Goal: Information Seeking & Learning: Check status

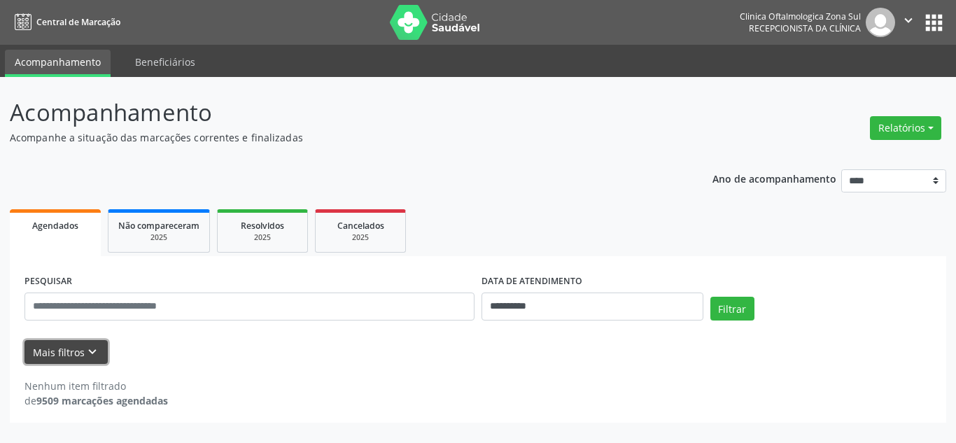
click at [92, 358] on icon "keyboard_arrow_down" at bounding box center [92, 351] width 15 height 15
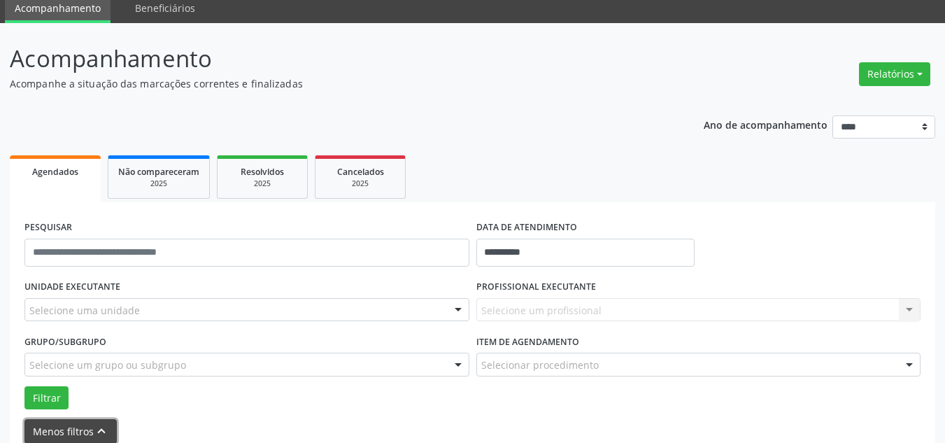
scroll to position [123, 0]
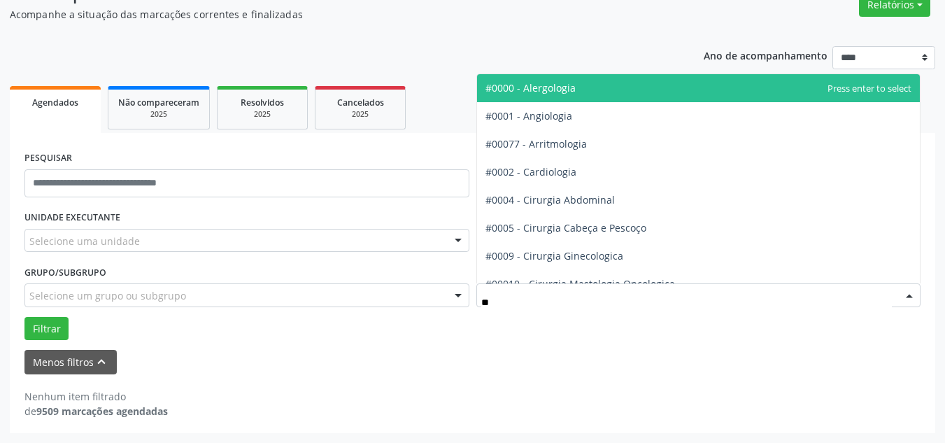
type input "***"
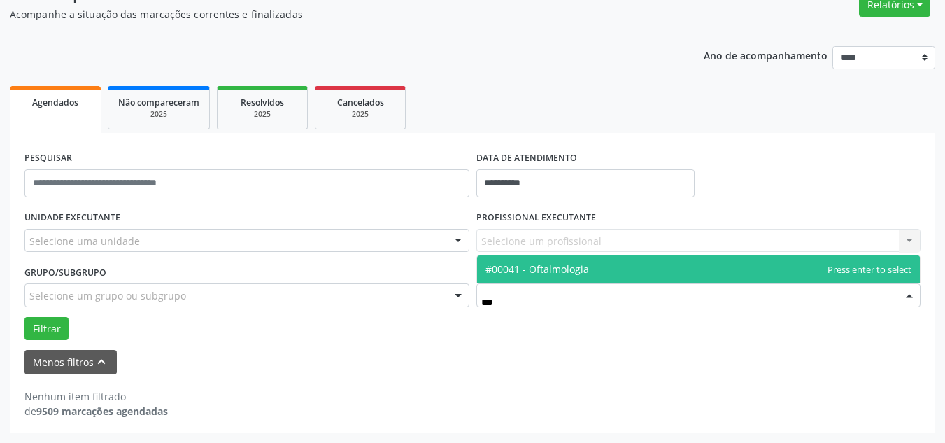
click at [568, 274] on span "#00041 - Oftalmologia" at bounding box center [538, 268] width 104 height 13
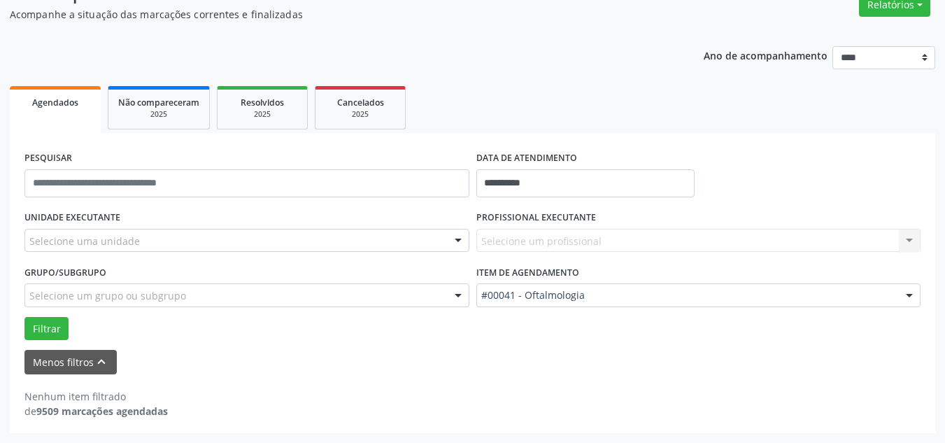
click at [340, 295] on div "Selecione um grupo ou subgrupo" at bounding box center [246, 295] width 445 height 24
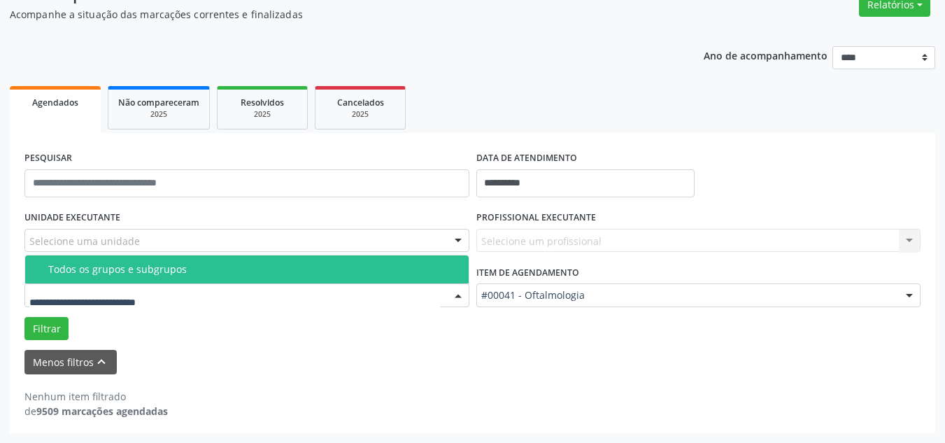
click at [300, 267] on div "Todos os grupos e subgrupos" at bounding box center [254, 269] width 412 height 11
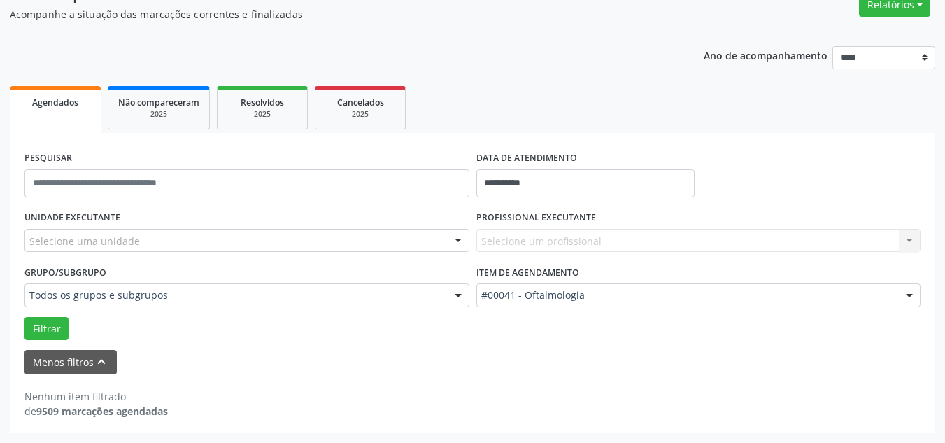
click at [309, 238] on div "Selecione uma unidade" at bounding box center [246, 241] width 445 height 24
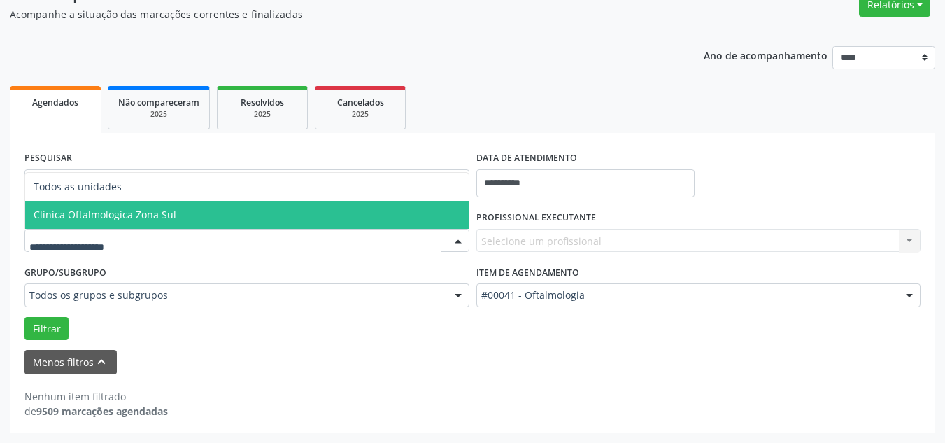
click at [296, 220] on span "Clinica Oftalmologica Zona Sul" at bounding box center [247, 215] width 444 height 28
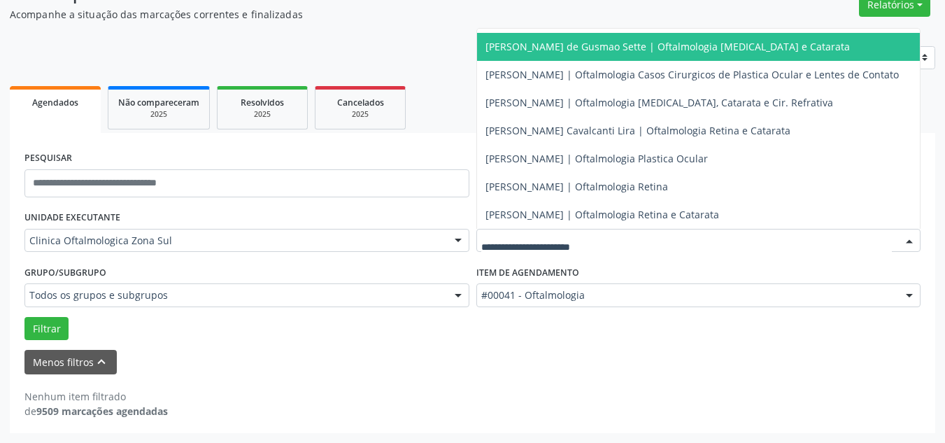
scroll to position [146, 0]
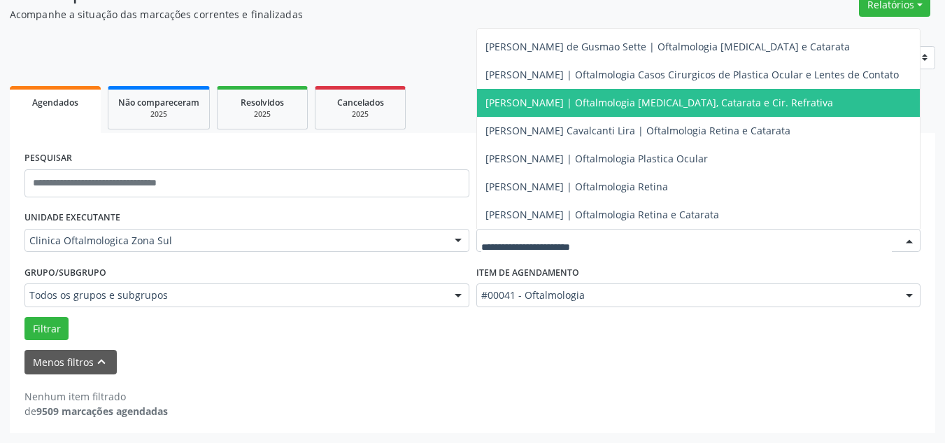
click at [616, 96] on span "[PERSON_NAME] | Oftalmologia [MEDICAL_DATA], Catarata e Cir. Refrativa" at bounding box center [660, 102] width 348 height 13
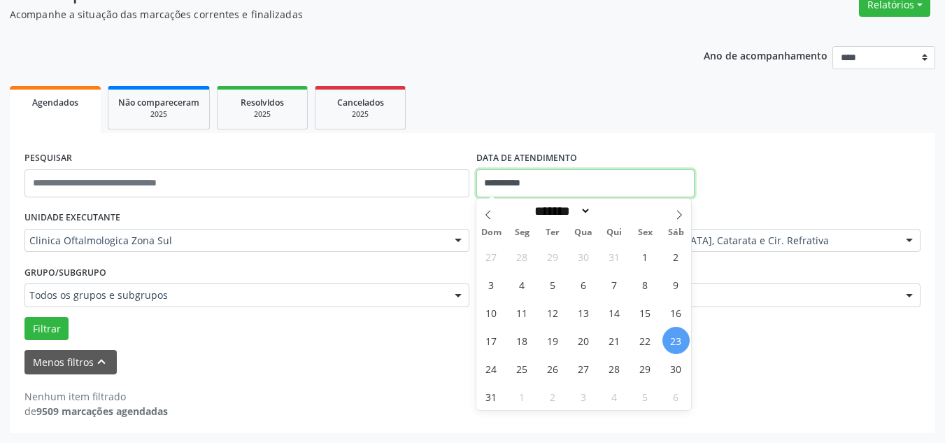
click at [563, 174] on input "**********" at bounding box center [585, 183] width 219 height 28
click at [524, 366] on span "25" at bounding box center [522, 368] width 27 height 27
type input "**********"
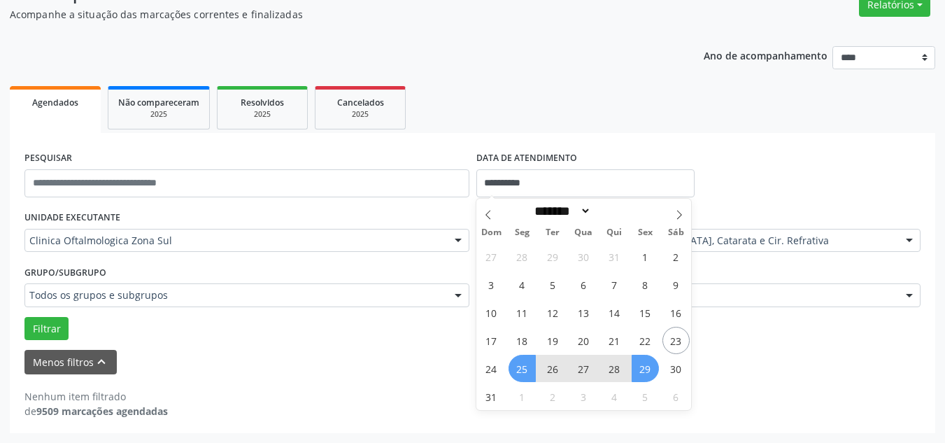
click at [644, 373] on span "29" at bounding box center [645, 368] width 27 height 27
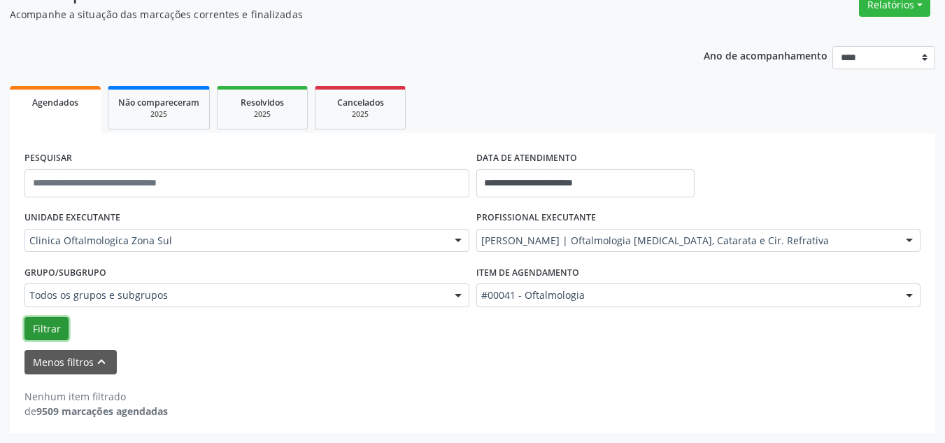
click at [61, 327] on button "Filtrar" at bounding box center [46, 329] width 44 height 24
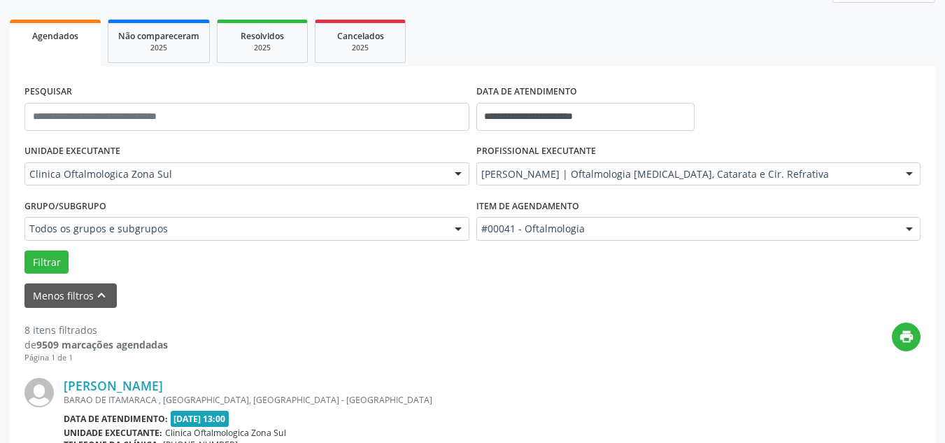
scroll to position [210, 0]
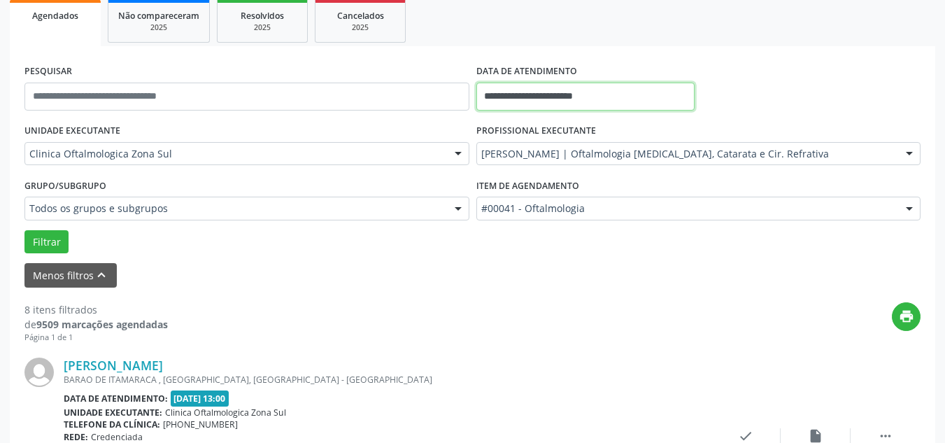
click at [611, 96] on input "**********" at bounding box center [585, 97] width 219 height 28
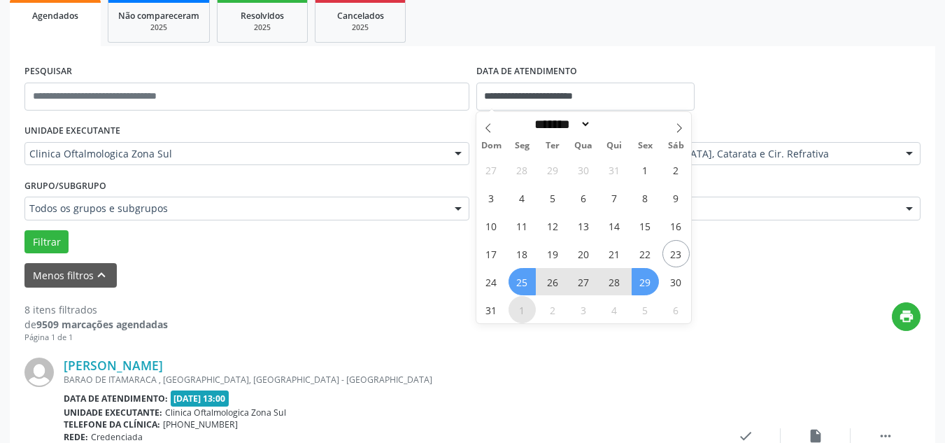
click at [520, 318] on span "1" at bounding box center [522, 309] width 27 height 27
type input "**********"
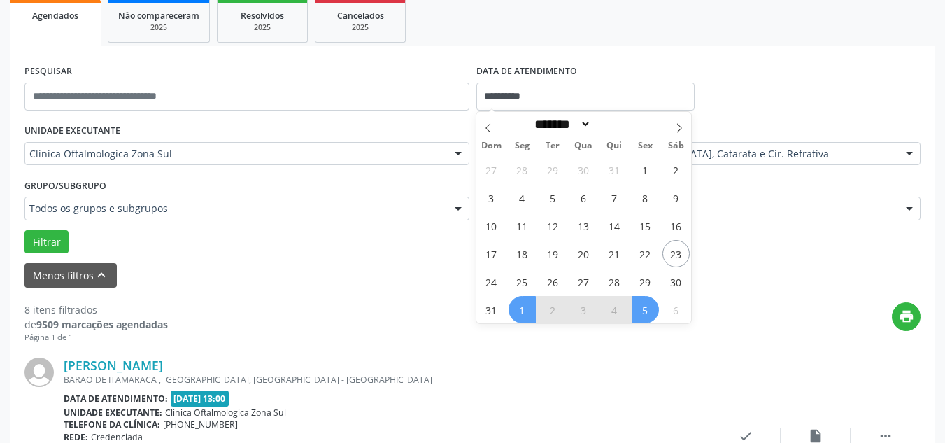
click at [646, 309] on span "5" at bounding box center [645, 309] width 27 height 27
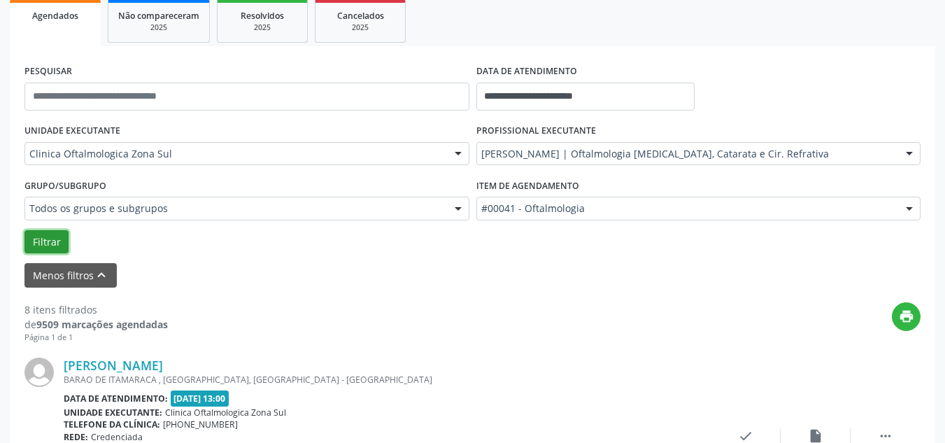
click at [45, 243] on button "Filtrar" at bounding box center [46, 242] width 44 height 24
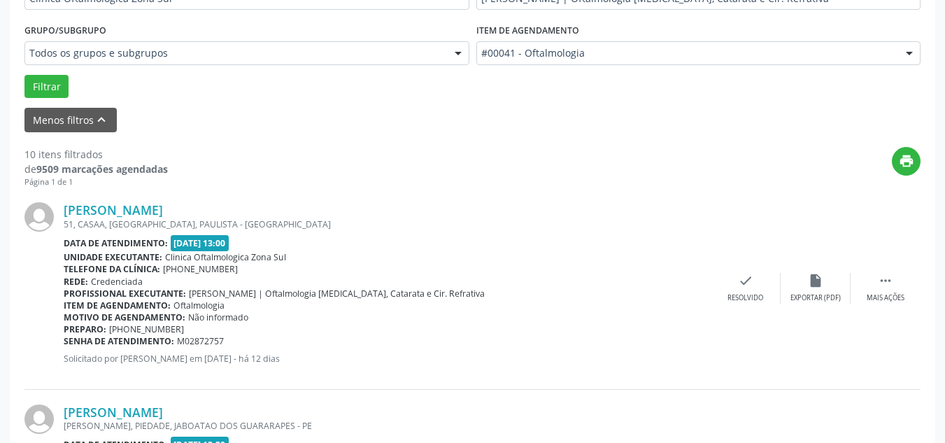
scroll to position [420, 0]
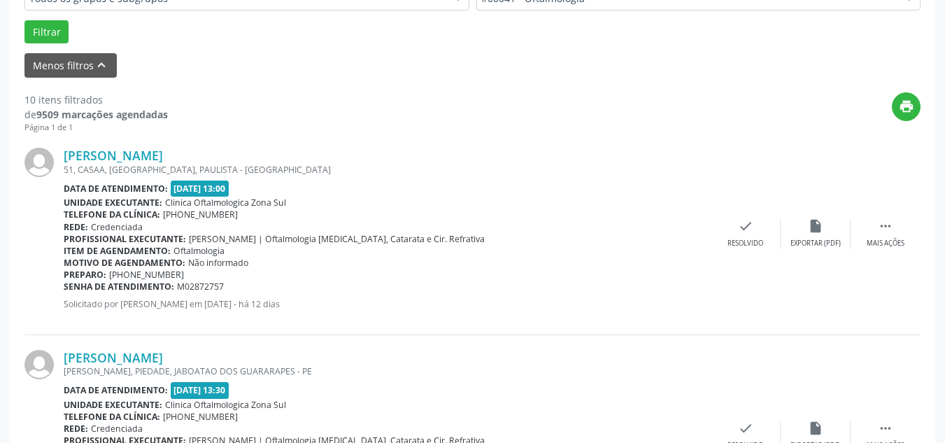
drag, startPoint x: 61, startPoint y: 156, endPoint x: 239, endPoint y: 136, distance: 178.9
click at [239, 136] on div "[PERSON_NAME] 51, [GEOGRAPHIC_DATA], [GEOGRAPHIC_DATA], PAULISTA - [GEOGRAPHIC_…" at bounding box center [472, 234] width 896 height 202
copy div "[PERSON_NAME]"
drag, startPoint x: 65, startPoint y: 285, endPoint x: 250, endPoint y: 290, distance: 185.5
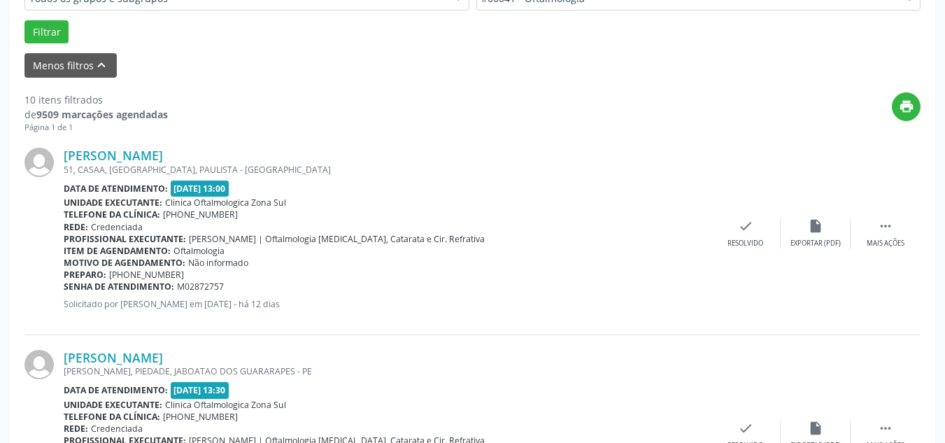
click at [250, 290] on div "Senha de atendimento: M02872757" at bounding box center [387, 287] width 647 height 12
copy div "Senha de atendimento: M02872757"
click at [163, 155] on link "[PERSON_NAME]" at bounding box center [113, 155] width 99 height 15
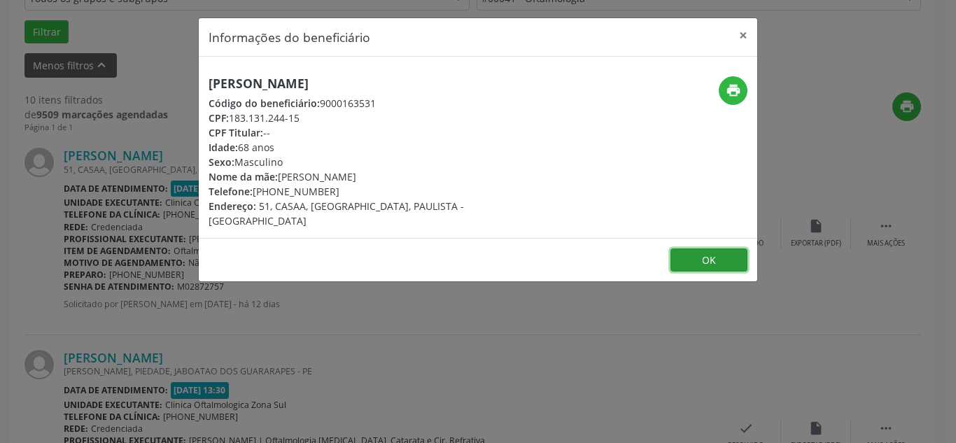
click at [717, 248] on button "OK" at bounding box center [708, 260] width 77 height 24
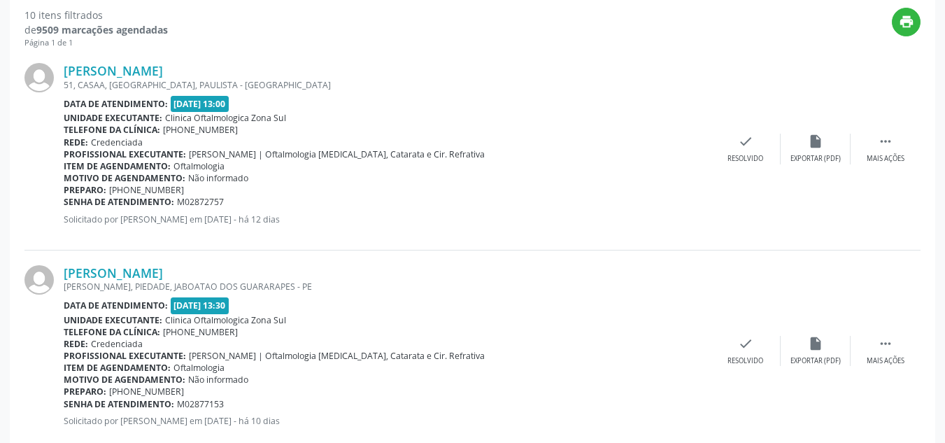
scroll to position [560, 0]
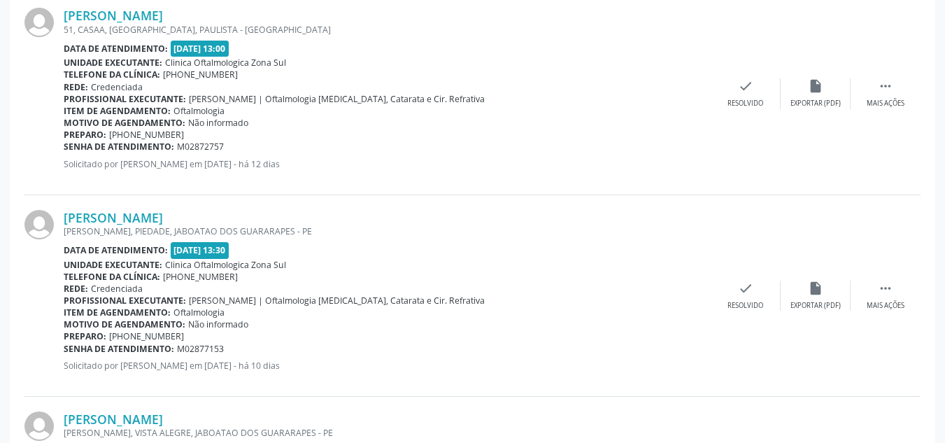
drag, startPoint x: 62, startPoint y: 221, endPoint x: 223, endPoint y: 207, distance: 161.5
click at [223, 207] on div "[PERSON_NAME] [PERSON_NAME], PIEDADE, JABOATAO DOS GUARARAPES - PE Data de aten…" at bounding box center [472, 296] width 896 height 202
copy div "[PERSON_NAME]"
drag, startPoint x: 66, startPoint y: 348, endPoint x: 253, endPoint y: 344, distance: 186.9
click at [253, 344] on div "Senha de atendimento: M02877153" at bounding box center [387, 349] width 647 height 12
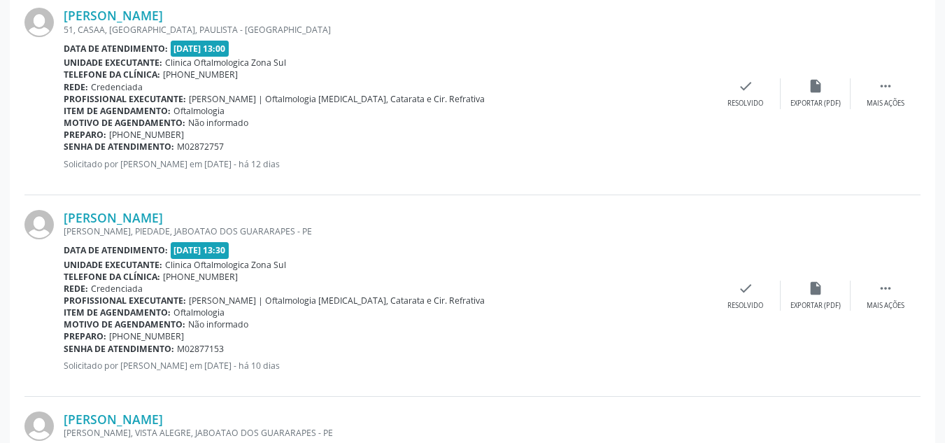
copy div "Senha de atendimento: M02877153"
click at [163, 216] on link "[PERSON_NAME]" at bounding box center [113, 217] width 99 height 15
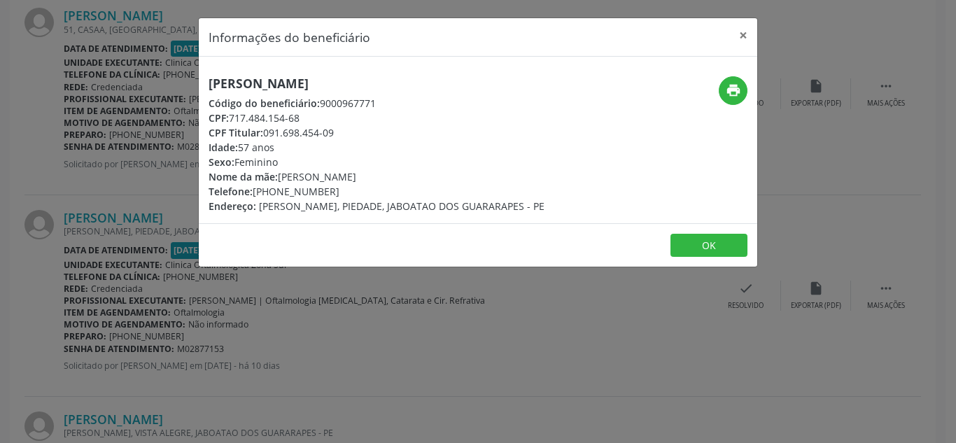
drag, startPoint x: 232, startPoint y: 120, endPoint x: 308, endPoint y: 112, distance: 76.0
click at [308, 112] on div "CPF: 717.484.154-68" at bounding box center [377, 118] width 336 height 15
copy div "717.484.154-68"
drag, startPoint x: 285, startPoint y: 176, endPoint x: 404, endPoint y: 178, distance: 119.0
click at [404, 178] on div "Nome da mãe: [PERSON_NAME]" at bounding box center [377, 176] width 336 height 15
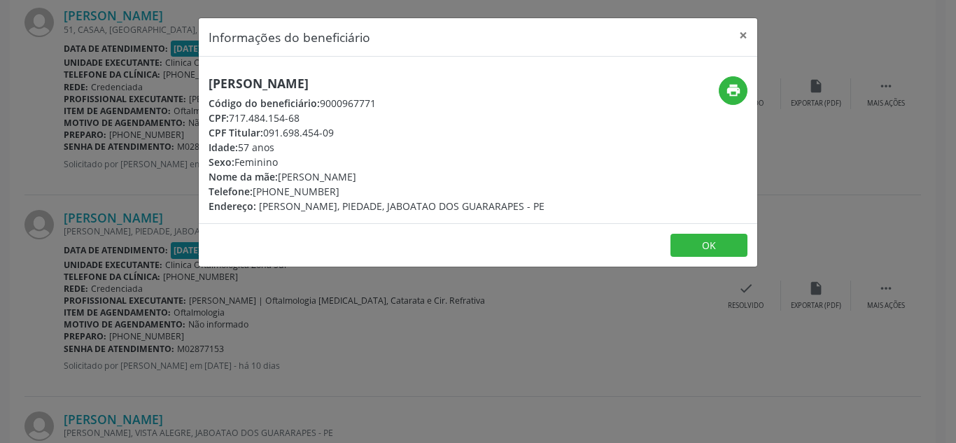
copy div "[PERSON_NAME]"
click at [715, 250] on button "OK" at bounding box center [708, 246] width 77 height 24
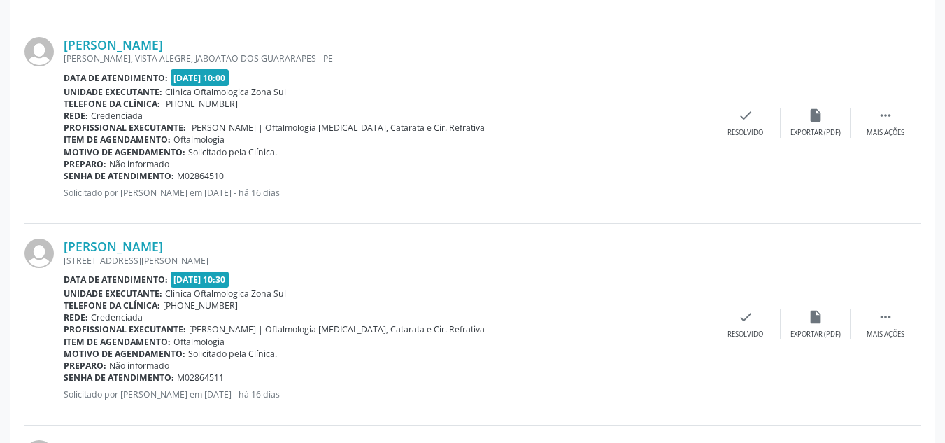
scroll to position [910, 0]
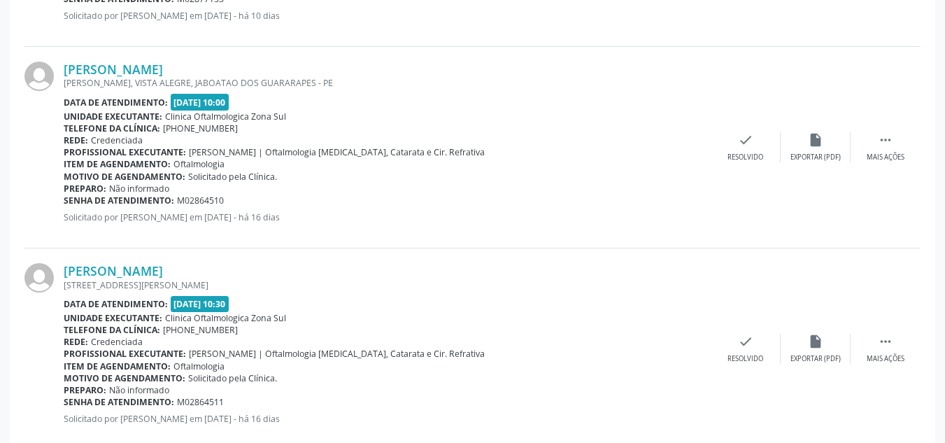
drag, startPoint x: 61, startPoint y: 72, endPoint x: 299, endPoint y: 64, distance: 238.7
click at [299, 64] on div "[PERSON_NAME] [PERSON_NAME], [GEOGRAPHIC_DATA], JABOATAO DOS GUARARAPES - PE Da…" at bounding box center [472, 148] width 896 height 202
copy div "[PERSON_NAME]"
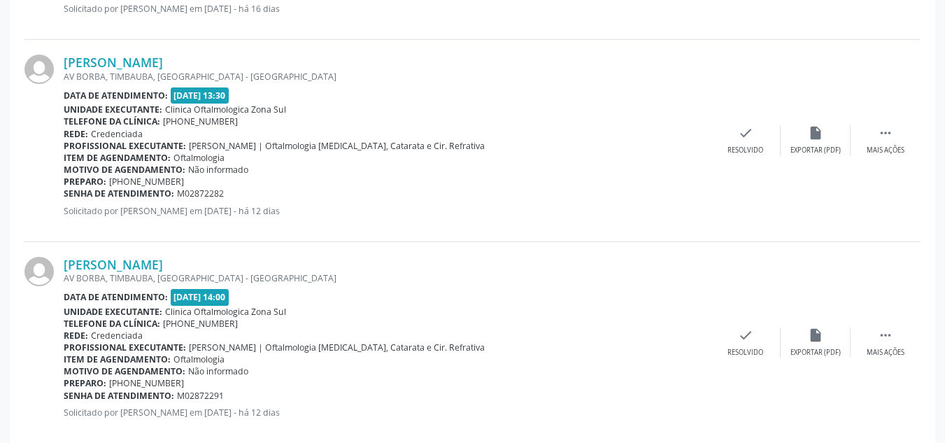
scroll to position [1329, 0]
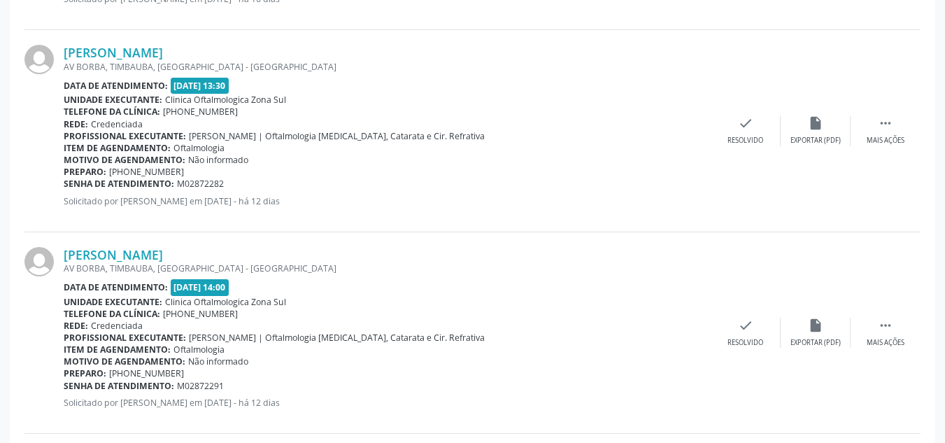
drag, startPoint x: 59, startPoint y: 52, endPoint x: 267, endPoint y: 52, distance: 207.1
click at [267, 52] on div "[PERSON_NAME] AV BORBA, [GEOGRAPHIC_DATA], [GEOGRAPHIC_DATA] - [GEOGRAPHIC_DATA…" at bounding box center [472, 131] width 896 height 202
copy div "[PERSON_NAME]"
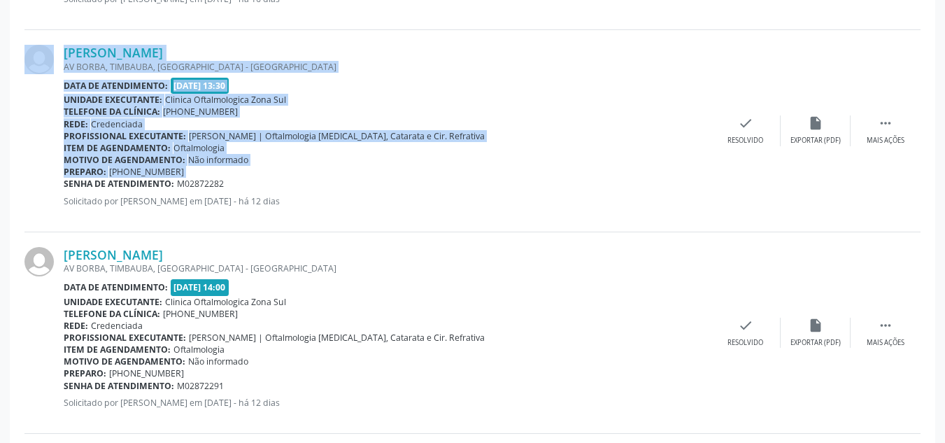
click at [66, 184] on div "[PERSON_NAME] AV BORBA, [GEOGRAPHIC_DATA], [GEOGRAPHIC_DATA] - [GEOGRAPHIC_DATA…" at bounding box center [472, 131] width 896 height 202
click at [60, 183] on div at bounding box center [43, 130] width 39 height 171
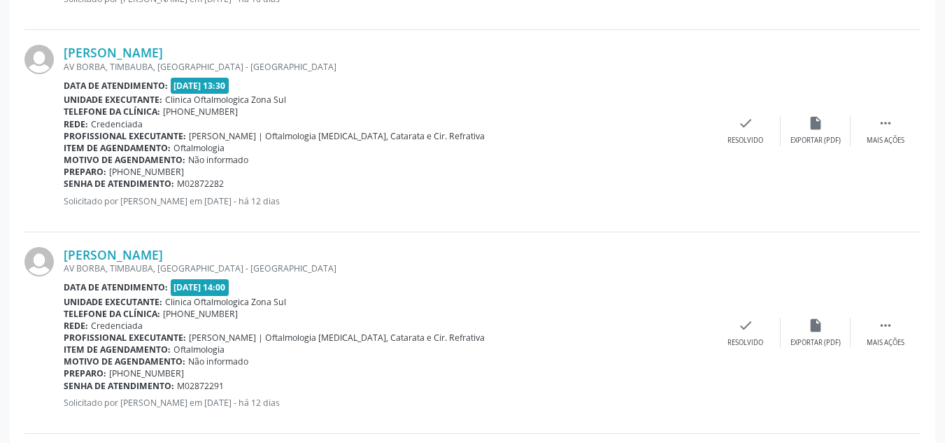
drag, startPoint x: 64, startPoint y: 185, endPoint x: 238, endPoint y: 179, distance: 173.6
click at [238, 179] on div "Senha de atendimento: M02872282" at bounding box center [387, 184] width 647 height 12
copy div "Senha de atendimento: M02872282"
click at [163, 52] on link "[PERSON_NAME]" at bounding box center [113, 52] width 99 height 15
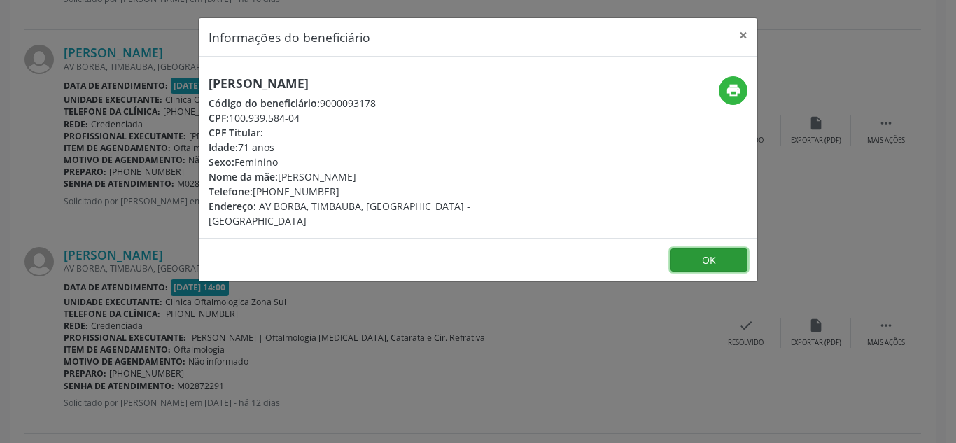
click at [709, 248] on button "OK" at bounding box center [708, 260] width 77 height 24
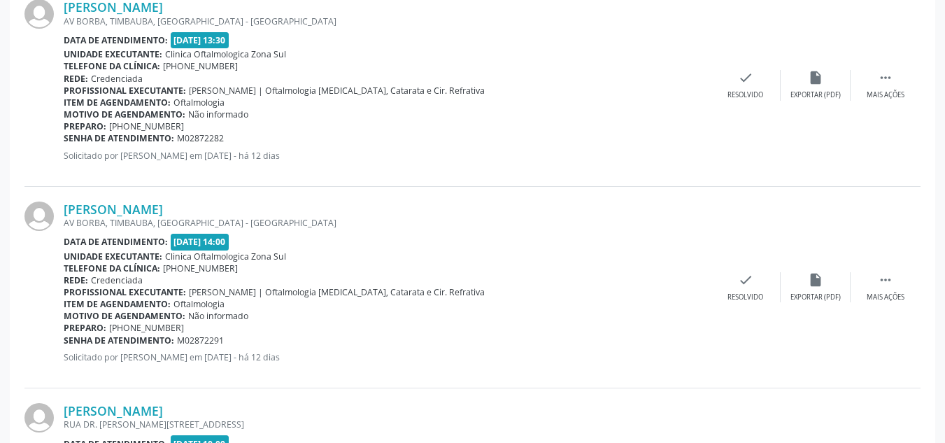
scroll to position [1399, 0]
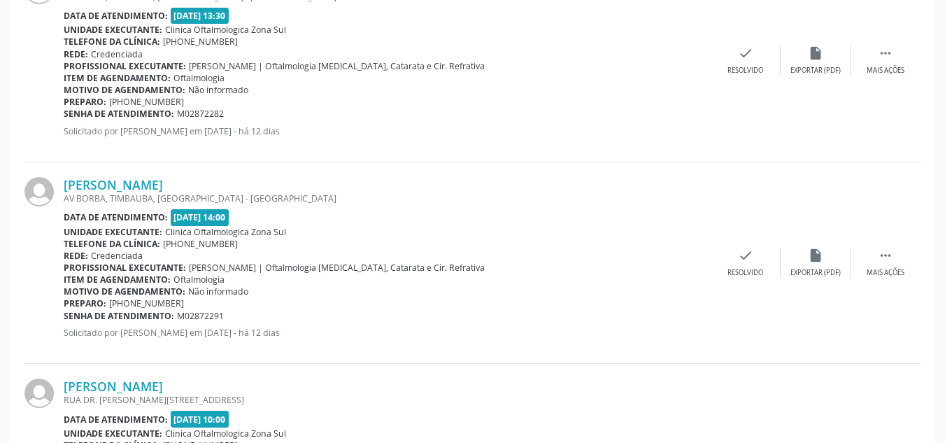
drag, startPoint x: 77, startPoint y: 183, endPoint x: 251, endPoint y: 181, distance: 174.2
click at [251, 181] on div "[PERSON_NAME] AV BORBA, [GEOGRAPHIC_DATA], [GEOGRAPHIC_DATA] - [GEOGRAPHIC_DATA…" at bounding box center [472, 263] width 896 height 202
drag, startPoint x: 64, startPoint y: 313, endPoint x: 240, endPoint y: 315, distance: 175.6
click at [240, 315] on div "Senha de atendimento: M02872291" at bounding box center [387, 316] width 647 height 12
click at [143, 180] on link "[PERSON_NAME]" at bounding box center [113, 184] width 99 height 15
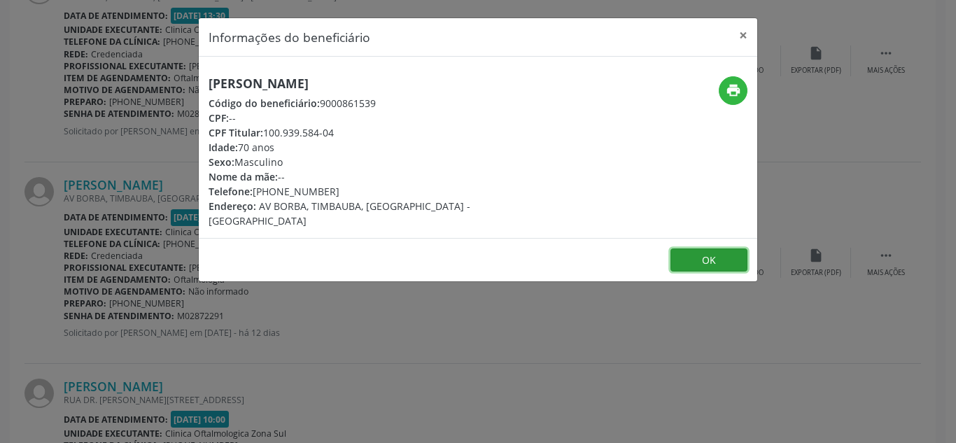
click at [681, 248] on button "OK" at bounding box center [708, 260] width 77 height 24
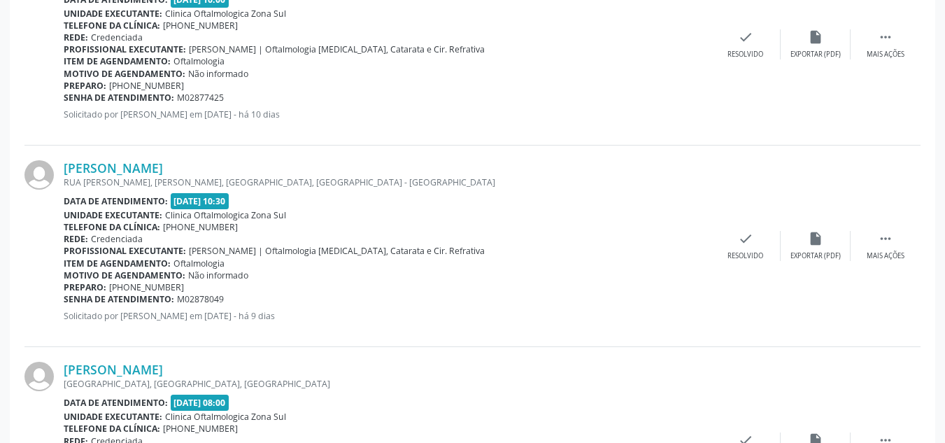
scroll to position [1749, 0]
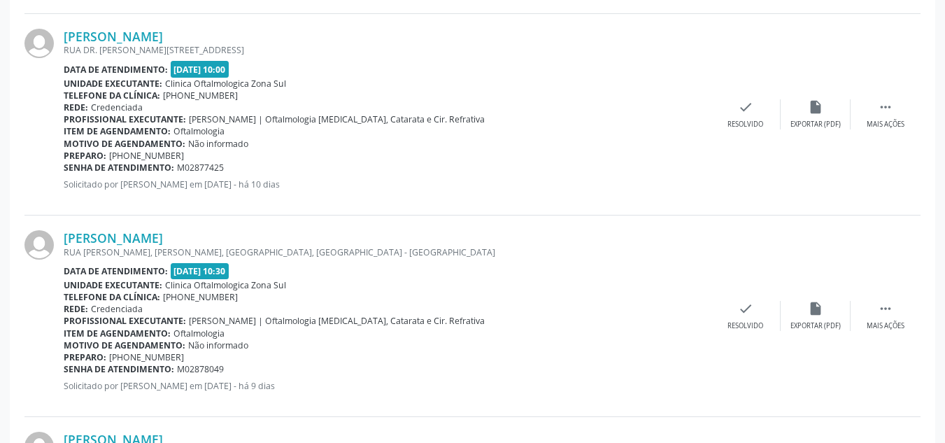
drag, startPoint x: 60, startPoint y: 37, endPoint x: 255, endPoint y: 36, distance: 194.5
click at [255, 36] on div "[PERSON_NAME] [GEOGRAPHIC_DATA]. [PERSON_NAME][STREET_ADDRESS] Data de atendime…" at bounding box center [472, 115] width 896 height 202
drag, startPoint x: 64, startPoint y: 167, endPoint x: 243, endPoint y: 160, distance: 179.2
click at [243, 160] on div "[PERSON_NAME] [GEOGRAPHIC_DATA]. [PERSON_NAME][STREET_ADDRESS] Data de atendime…" at bounding box center [387, 114] width 647 height 171
click at [66, 170] on b "Senha de atendimento:" at bounding box center [119, 168] width 111 height 12
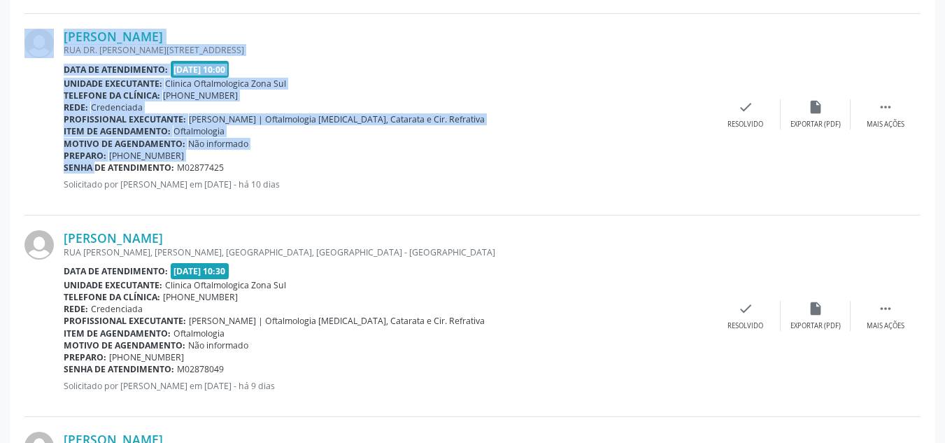
drag, startPoint x: 73, startPoint y: 167, endPoint x: 81, endPoint y: 167, distance: 7.7
click at [81, 167] on div "[PERSON_NAME] [GEOGRAPHIC_DATA]. [PERSON_NAME][STREET_ADDRESS] Data de atendime…" at bounding box center [472, 115] width 896 height 202
click at [62, 169] on div at bounding box center [43, 114] width 39 height 171
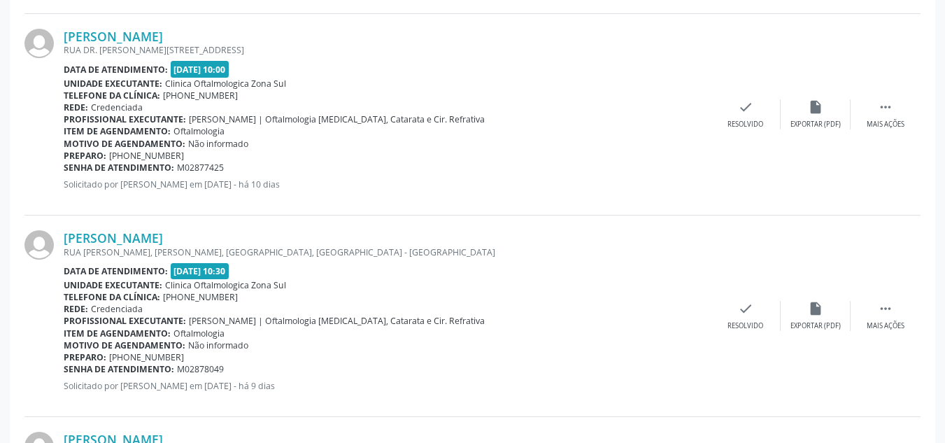
drag, startPoint x: 64, startPoint y: 168, endPoint x: 234, endPoint y: 166, distance: 169.3
click at [234, 166] on div "Senha de atendimento: M02877425" at bounding box center [387, 168] width 647 height 12
click at [163, 39] on link "[PERSON_NAME]" at bounding box center [113, 36] width 99 height 15
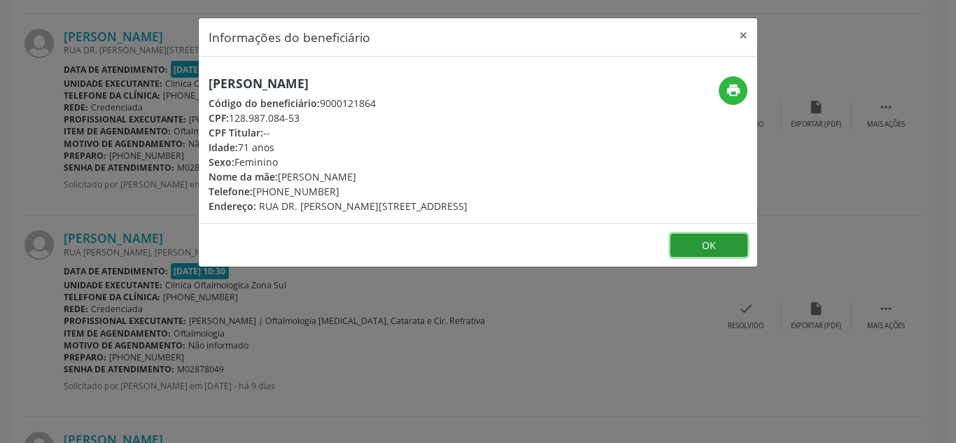
click at [726, 257] on button "OK" at bounding box center [708, 246] width 77 height 24
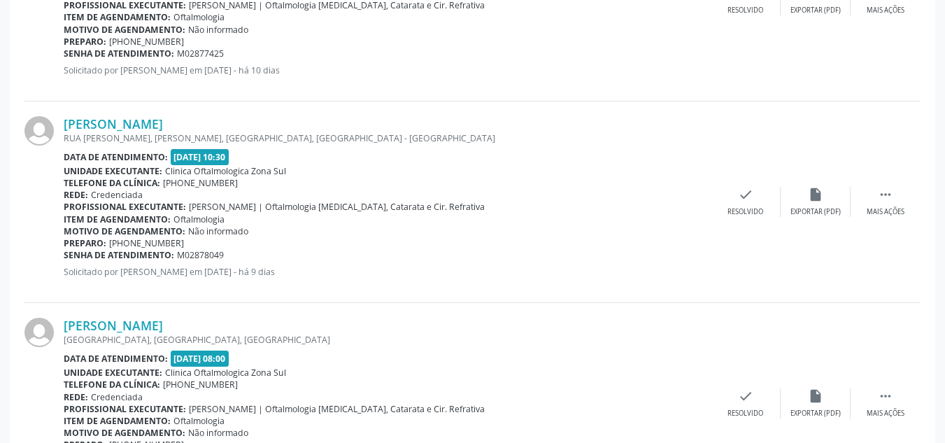
scroll to position [1889, 0]
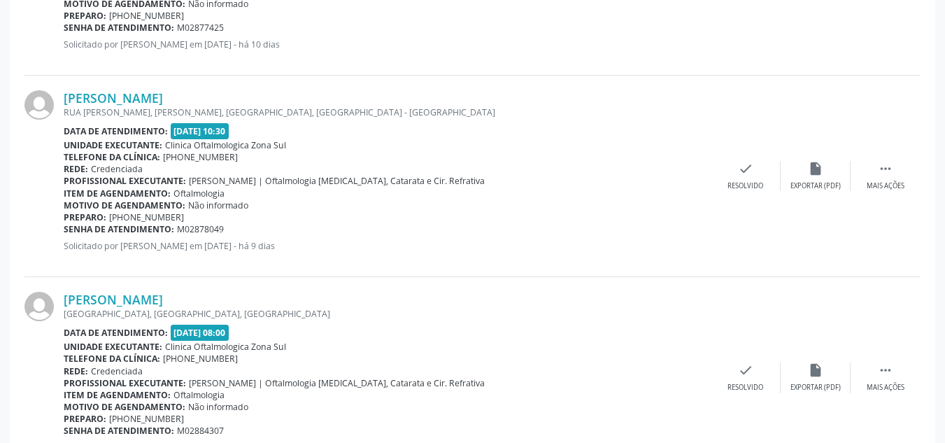
drag, startPoint x: 62, startPoint y: 95, endPoint x: 339, endPoint y: 97, distance: 277.8
click at [339, 97] on div "[PERSON_NAME] RUA [PERSON_NAME], [PERSON_NAME] I, [GEOGRAPHIC_DATA], [GEOGRAPHI…" at bounding box center [472, 177] width 896 height 202
drag, startPoint x: 64, startPoint y: 227, endPoint x: 253, endPoint y: 224, distance: 189.6
click at [253, 224] on div "Senha de atendimento: M02878049" at bounding box center [387, 229] width 647 height 12
click at [163, 101] on link "[PERSON_NAME]" at bounding box center [113, 97] width 99 height 15
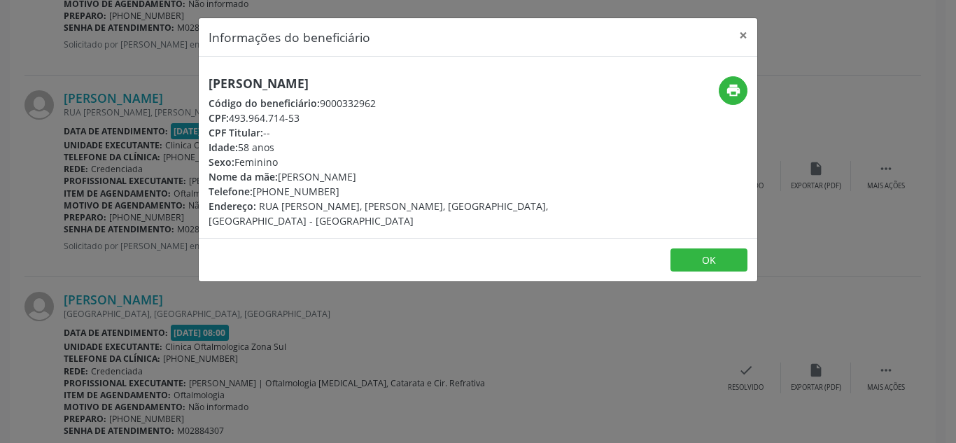
drag, startPoint x: 281, startPoint y: 179, endPoint x: 407, endPoint y: 173, distance: 126.1
click at [407, 173] on div "Nome da mãe: [PERSON_NAME]" at bounding box center [385, 176] width 353 height 15
click at [695, 248] on button "OK" at bounding box center [708, 260] width 77 height 24
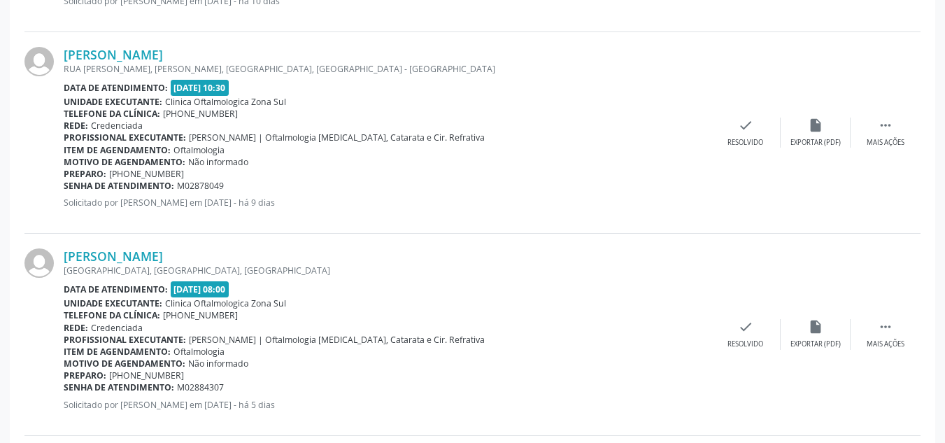
scroll to position [2151, 0]
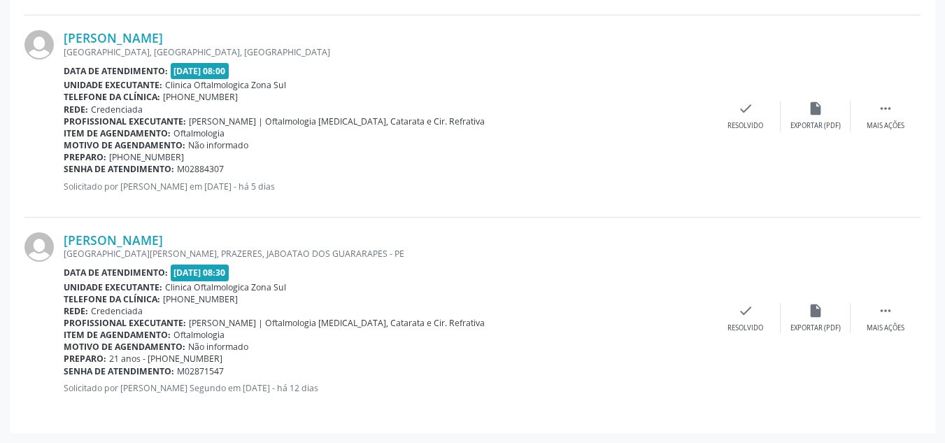
drag, startPoint x: 62, startPoint y: 39, endPoint x: 230, endPoint y: 35, distance: 168.0
click at [230, 35] on div "[PERSON_NAME] [GEOGRAPHIC_DATA], [GEOGRAPHIC_DATA], [GEOGRAPHIC_DATA] Data de a…" at bounding box center [472, 116] width 896 height 202
drag, startPoint x: 65, startPoint y: 169, endPoint x: 226, endPoint y: 169, distance: 160.9
click at [226, 169] on div "Senha de atendimento: M02884307" at bounding box center [387, 169] width 647 height 12
click at [132, 36] on link "[PERSON_NAME]" at bounding box center [113, 37] width 99 height 15
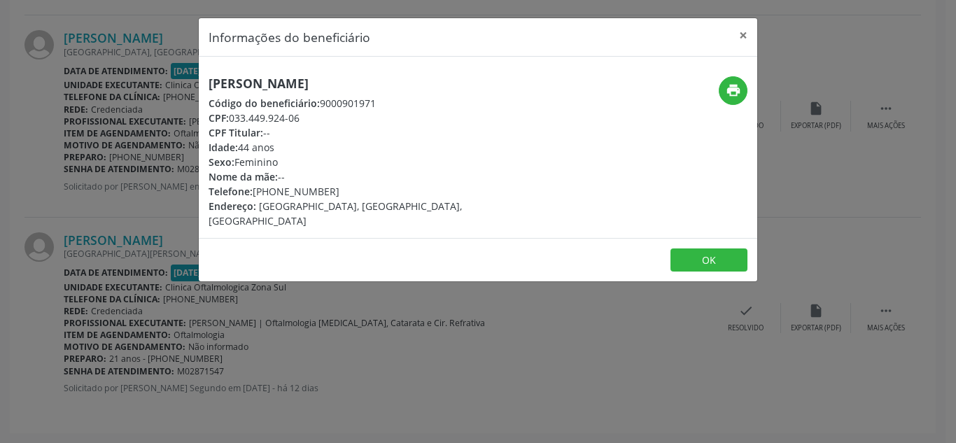
drag, startPoint x: 255, startPoint y: 191, endPoint x: 339, endPoint y: 188, distance: 83.3
click at [339, 188] on div "Telefone: [PHONE_NUMBER]" at bounding box center [385, 191] width 353 height 15
drag, startPoint x: 288, startPoint y: 118, endPoint x: 313, endPoint y: 118, distance: 24.5
click at [313, 118] on div "CPF: 033.449.924-06" at bounding box center [385, 118] width 353 height 15
click at [711, 249] on button "OK" at bounding box center [708, 260] width 77 height 24
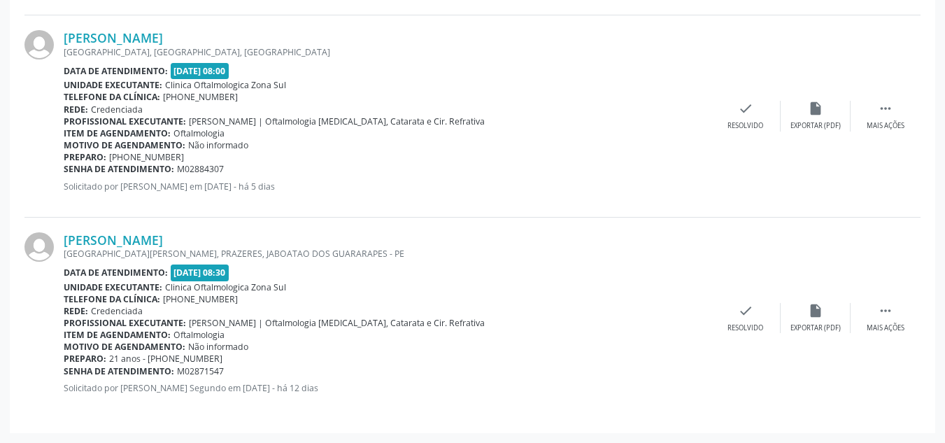
drag, startPoint x: 71, startPoint y: 240, endPoint x: 333, endPoint y: 236, distance: 262.4
click at [333, 236] on div "[PERSON_NAME] [GEOGRAPHIC_DATA][PERSON_NAME], [GEOGRAPHIC_DATA], JABOATAO DOS G…" at bounding box center [472, 318] width 896 height 201
drag, startPoint x: 64, startPoint y: 369, endPoint x: 229, endPoint y: 372, distance: 164.4
click at [229, 372] on div "Senha de atendimento: M02871547" at bounding box center [387, 371] width 647 height 12
click at [163, 239] on link "[PERSON_NAME]" at bounding box center [113, 239] width 99 height 15
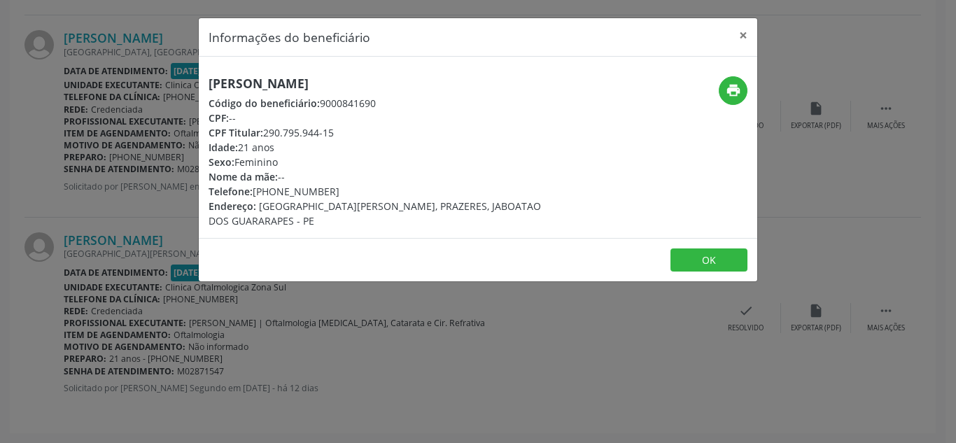
drag, startPoint x: 264, startPoint y: 191, endPoint x: 341, endPoint y: 188, distance: 77.0
click at [341, 188] on div "Telefone: [PHONE_NUMBER]" at bounding box center [385, 191] width 353 height 15
click at [730, 250] on button "OK" at bounding box center [708, 260] width 77 height 24
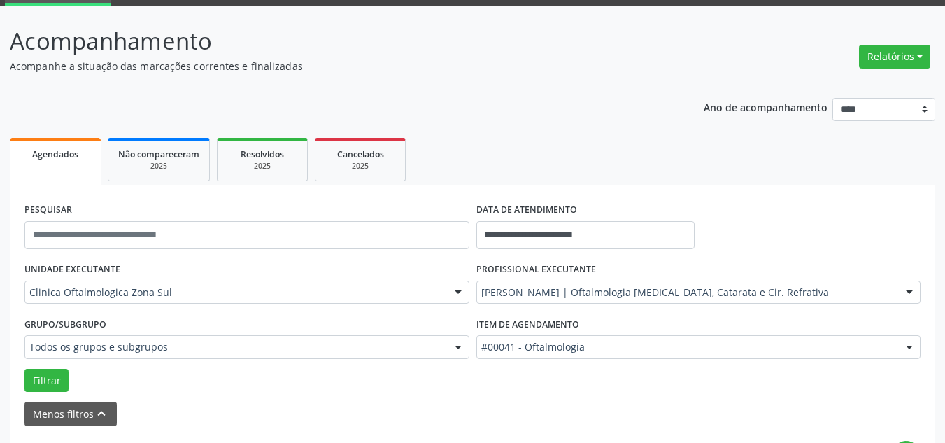
scroll to position [140, 0]
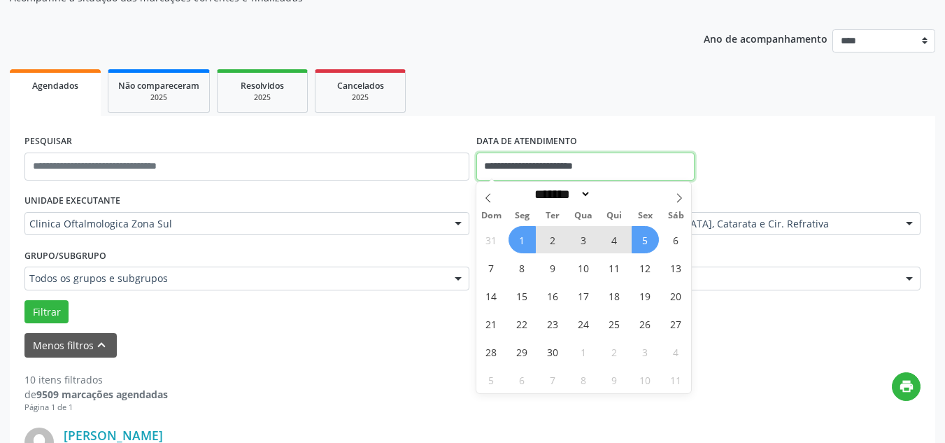
click at [612, 165] on input "**********" at bounding box center [585, 167] width 219 height 28
click at [529, 272] on span "8" at bounding box center [522, 267] width 27 height 27
type input "**********"
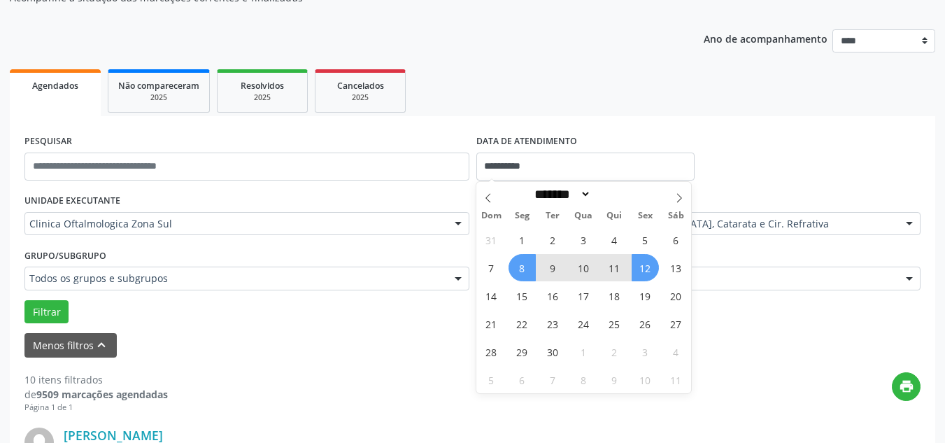
click at [646, 278] on span "12" at bounding box center [645, 267] width 27 height 27
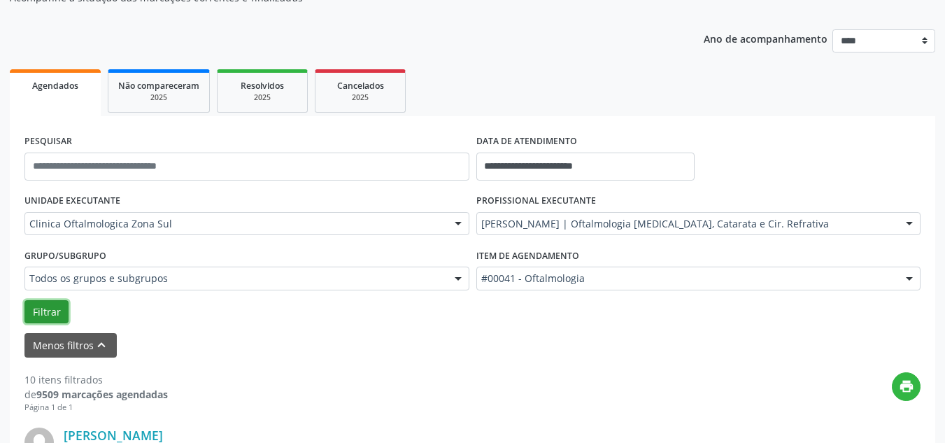
click at [28, 309] on button "Filtrar" at bounding box center [46, 312] width 44 height 24
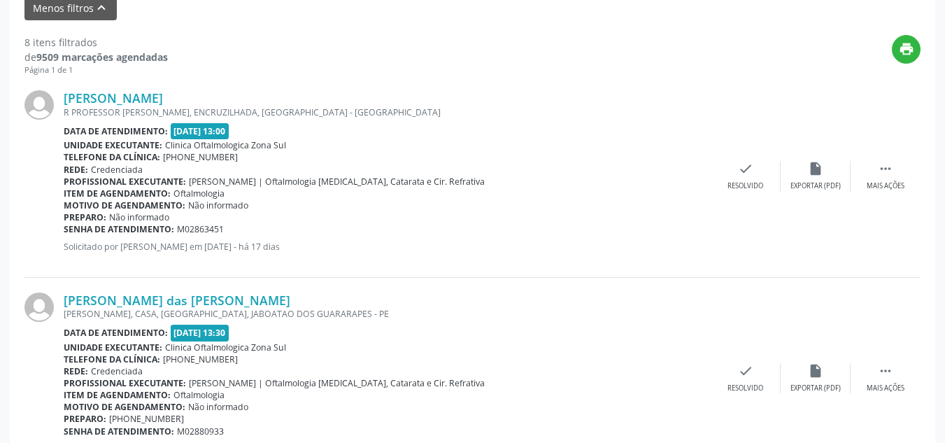
scroll to position [490, 0]
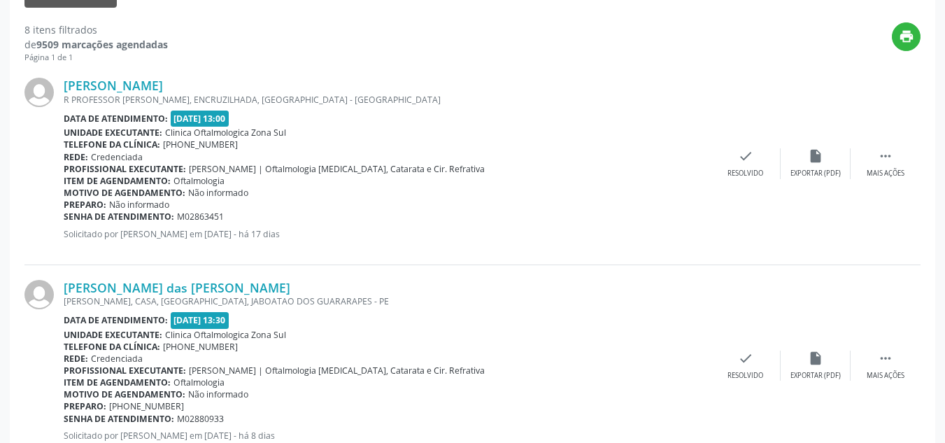
drag, startPoint x: 63, startPoint y: 85, endPoint x: 232, endPoint y: 69, distance: 170.0
click at [232, 69] on div "[PERSON_NAME] R PROFESSOR [PERSON_NAME], ENCRUZILHADA, [GEOGRAPHIC_DATA] - [GEO…" at bounding box center [472, 164] width 896 height 202
click at [163, 78] on link "[PERSON_NAME]" at bounding box center [113, 85] width 99 height 15
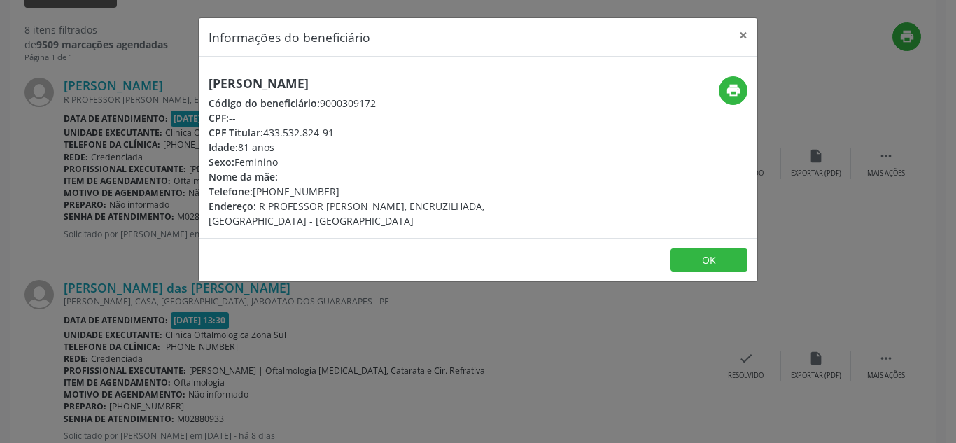
click at [35, 182] on div "Informações do beneficiário × [PERSON_NAME] Código do beneficiário: 9000309172 …" at bounding box center [478, 221] width 956 height 443
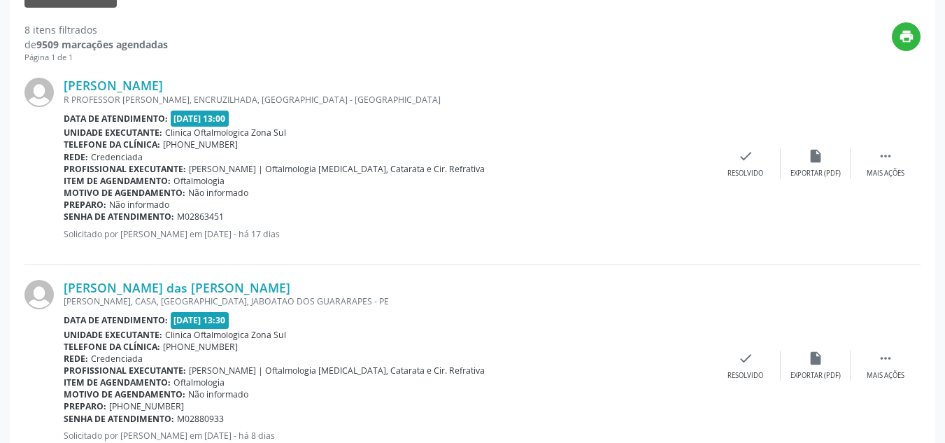
drag, startPoint x: 66, startPoint y: 218, endPoint x: 246, endPoint y: 215, distance: 180.5
click at [246, 215] on div "Senha de atendimento: M02863451" at bounding box center [387, 217] width 647 height 12
click at [101, 87] on link "[PERSON_NAME]" at bounding box center [113, 85] width 99 height 15
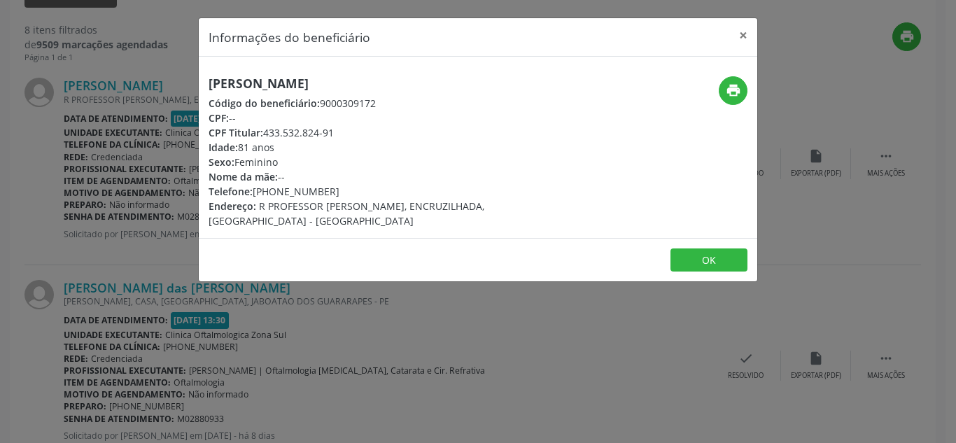
drag, startPoint x: 254, startPoint y: 190, endPoint x: 339, endPoint y: 188, distance: 85.4
click at [339, 188] on div "Telefone: [PHONE_NUMBER]" at bounding box center [385, 191] width 353 height 15
click at [719, 248] on button "OK" at bounding box center [708, 260] width 77 height 24
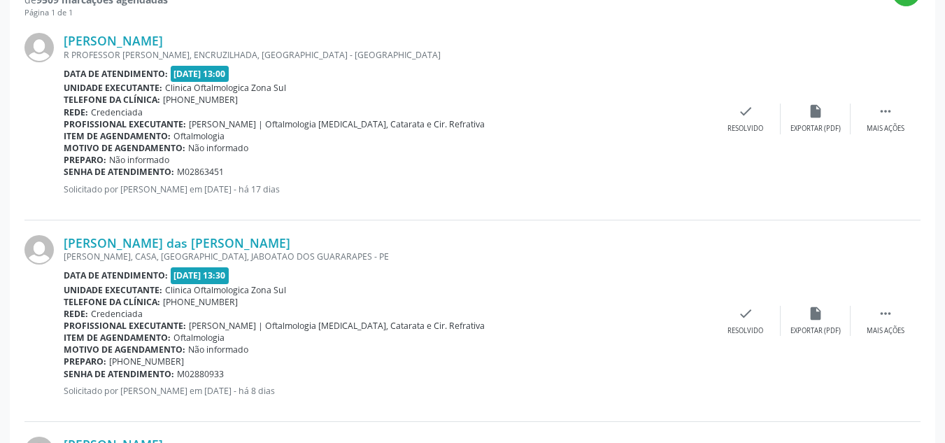
scroll to position [560, 0]
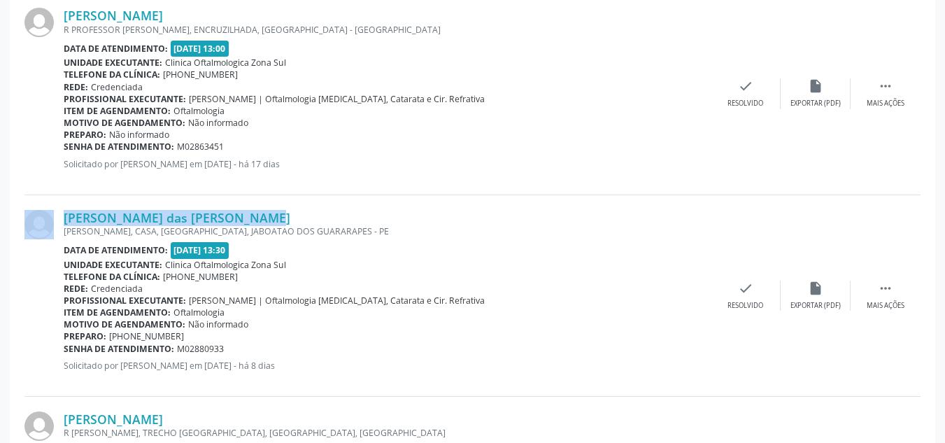
drag, startPoint x: 62, startPoint y: 219, endPoint x: 246, endPoint y: 213, distance: 184.8
click at [246, 213] on div "[PERSON_NAME] das [PERSON_NAME] [PERSON_NAME], CASA, [GEOGRAPHIC_DATA], JABOATA…" at bounding box center [472, 296] width 896 height 202
drag, startPoint x: 64, startPoint y: 347, endPoint x: 241, endPoint y: 344, distance: 177.0
click at [241, 344] on div "Senha de atendimento: M02880933" at bounding box center [387, 349] width 647 height 12
click at [205, 219] on link "[PERSON_NAME] das [PERSON_NAME]" at bounding box center [177, 217] width 227 height 15
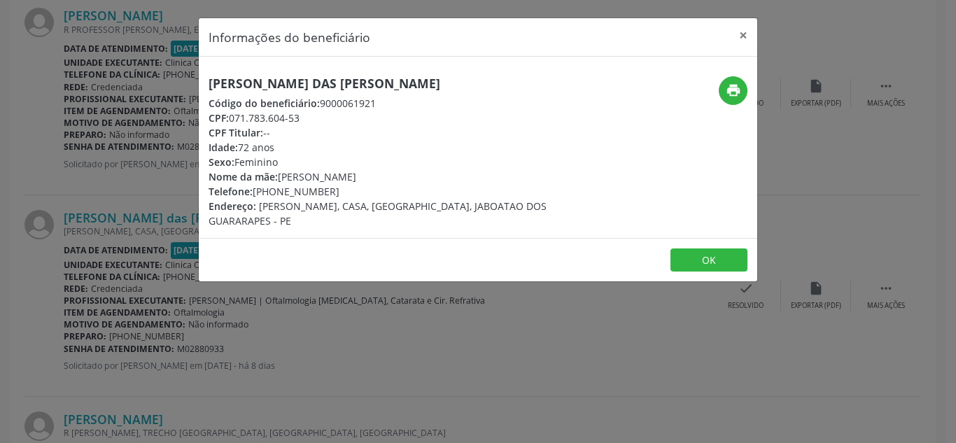
click at [714, 243] on footer "OK" at bounding box center [478, 260] width 558 height 44
click at [709, 255] on button "OK" at bounding box center [708, 260] width 77 height 24
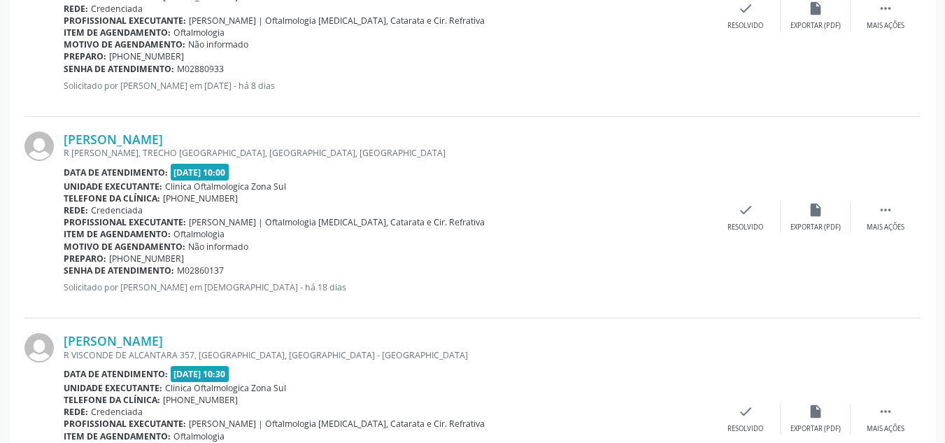
scroll to position [910, 0]
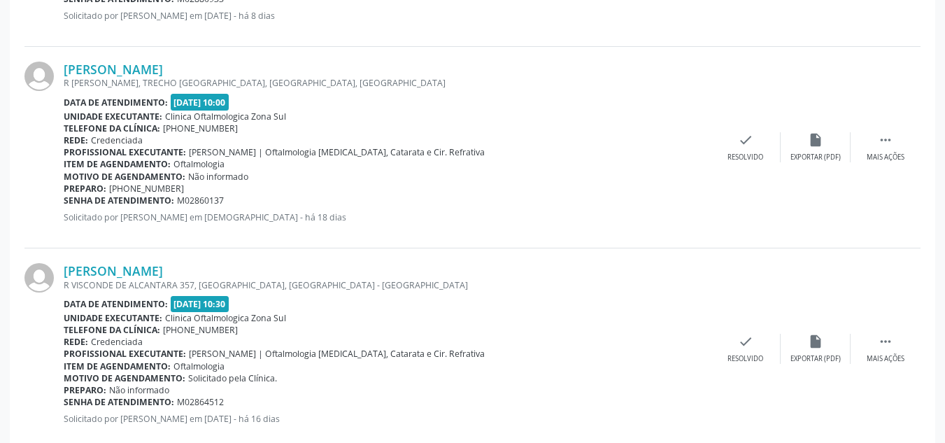
drag, startPoint x: 62, startPoint y: 70, endPoint x: 273, endPoint y: 64, distance: 211.4
click at [273, 64] on div "[PERSON_NAME] R [GEOGRAPHIC_DATA], [GEOGRAPHIC_DATA], [GEOGRAPHIC_DATA], [GEOGR…" at bounding box center [472, 148] width 896 height 202
drag, startPoint x: 66, startPoint y: 199, endPoint x: 228, endPoint y: 197, distance: 162.3
click at [228, 197] on div "Senha de atendimento: M02860137" at bounding box center [387, 201] width 647 height 12
click at [163, 64] on link "[PERSON_NAME]" at bounding box center [113, 69] width 99 height 15
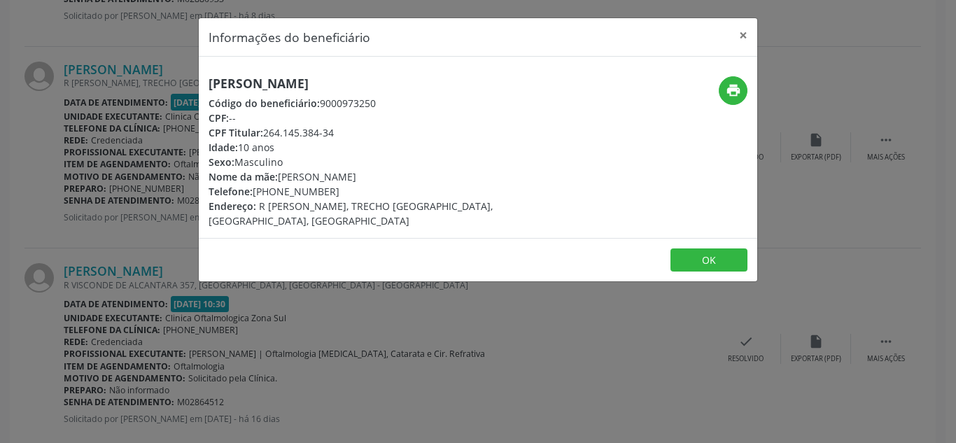
drag, startPoint x: 256, startPoint y: 192, endPoint x: 340, endPoint y: 192, distance: 84.0
click at [340, 192] on div "Telefone: [PHONE_NUMBER]" at bounding box center [385, 191] width 353 height 15
click at [690, 248] on button "OK" at bounding box center [708, 260] width 77 height 24
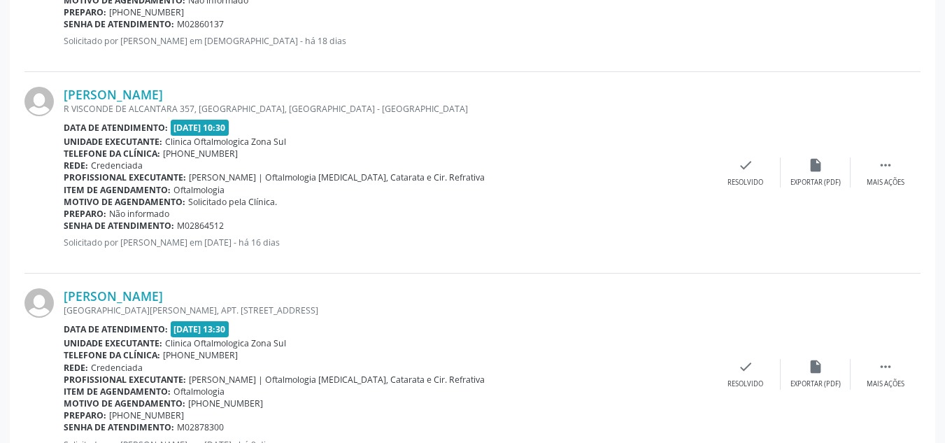
scroll to position [1119, 0]
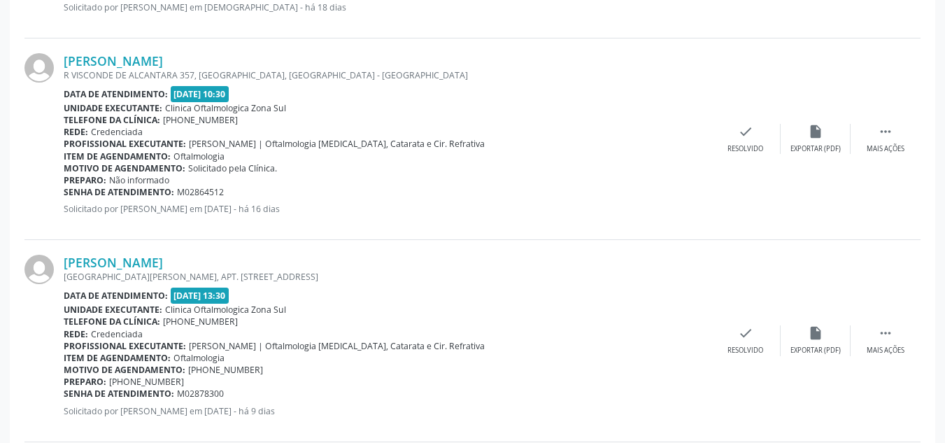
drag, startPoint x: 62, startPoint y: 62, endPoint x: 264, endPoint y: 61, distance: 202.2
click at [264, 61] on div "[PERSON_NAME] R VISCONDE DE ALCANTARA 357, BEBERIBE, RECIFE - [GEOGRAPHIC_DATA]…" at bounding box center [472, 139] width 896 height 202
drag, startPoint x: 64, startPoint y: 191, endPoint x: 250, endPoint y: 190, distance: 186.8
click at [250, 190] on div "Senha de atendimento: M02864512" at bounding box center [387, 192] width 647 height 12
click at [163, 63] on link "[PERSON_NAME]" at bounding box center [113, 60] width 99 height 15
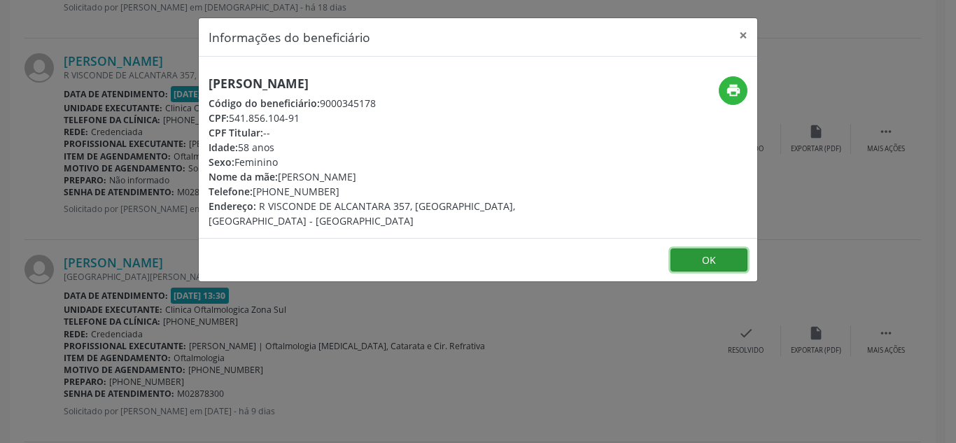
click at [689, 248] on button "OK" at bounding box center [708, 260] width 77 height 24
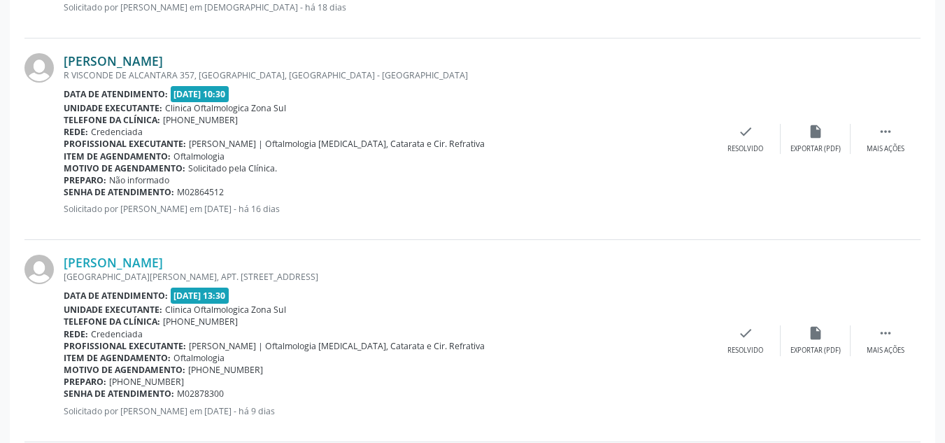
click at [163, 58] on link "[PERSON_NAME]" at bounding box center [113, 60] width 99 height 15
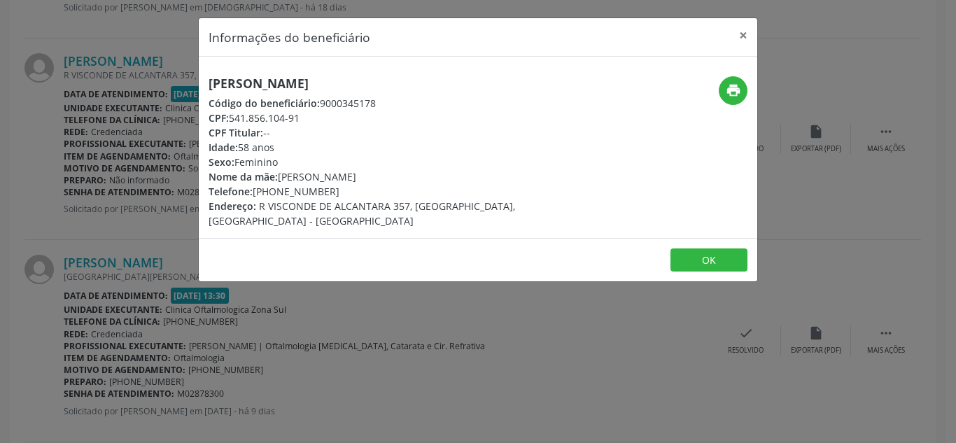
drag, startPoint x: 281, startPoint y: 175, endPoint x: 399, endPoint y: 175, distance: 118.2
click at [399, 175] on div "Nome da mãe: [PERSON_NAME]" at bounding box center [385, 176] width 353 height 15
click at [690, 248] on button "OK" at bounding box center [708, 260] width 77 height 24
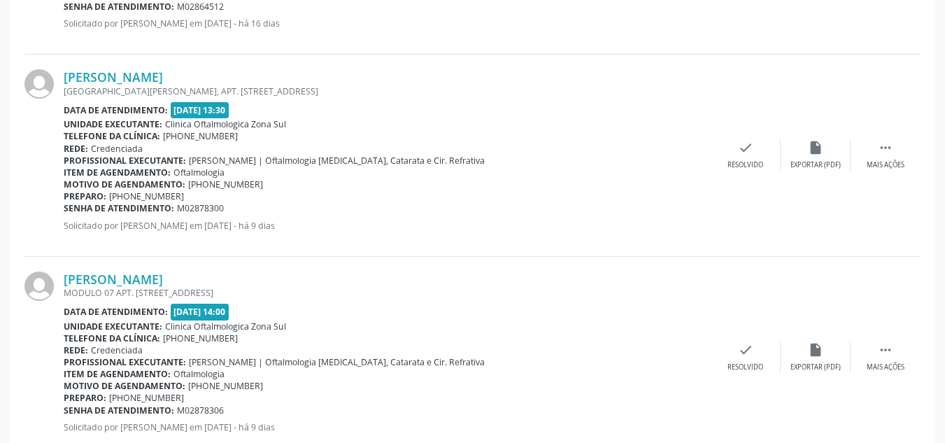
scroll to position [1329, 0]
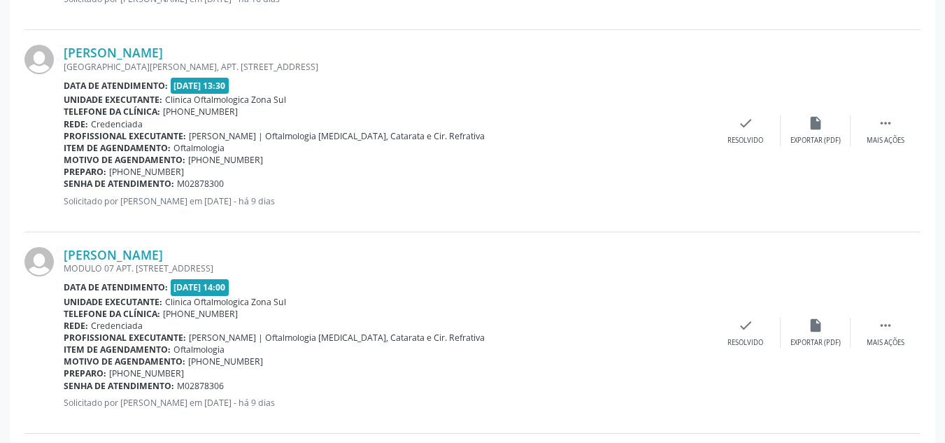
drag, startPoint x: 61, startPoint y: 52, endPoint x: 254, endPoint y: 55, distance: 193.1
click at [254, 55] on div "[PERSON_NAME] [GEOGRAPHIC_DATA][PERSON_NAME], [GEOGRAPHIC_DATA]. [STREET_ADDRES…" at bounding box center [472, 131] width 896 height 202
drag, startPoint x: 64, startPoint y: 185, endPoint x: 286, endPoint y: 181, distance: 222.5
click at [286, 181] on div "Senha de atendimento: M02878300" at bounding box center [387, 184] width 647 height 12
click at [163, 56] on link "[PERSON_NAME]" at bounding box center [113, 52] width 99 height 15
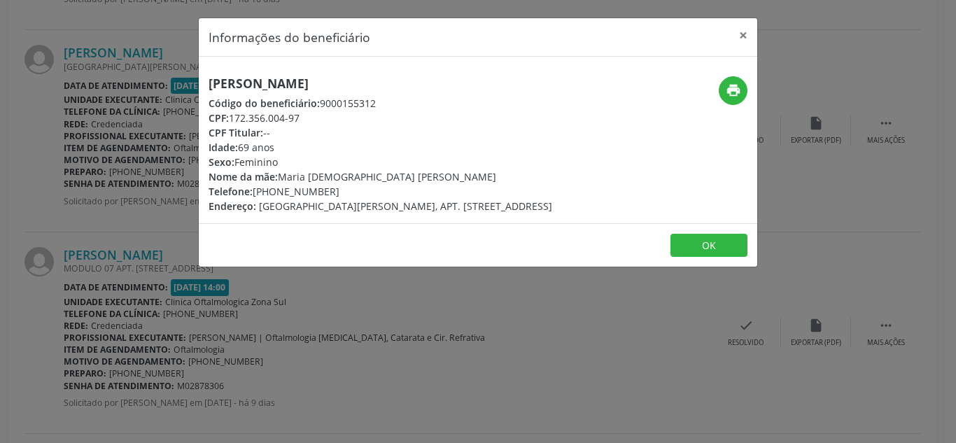
drag, startPoint x: 256, startPoint y: 190, endPoint x: 337, endPoint y: 188, distance: 80.5
click at [337, 188] on div "Telefone: [PHONE_NUMBER]" at bounding box center [381, 191] width 344 height 15
drag, startPoint x: 278, startPoint y: 175, endPoint x: 434, endPoint y: 174, distance: 156.0
click at [434, 174] on div "Nome da mãe: Maria Jesuita [PERSON_NAME]" at bounding box center [381, 176] width 344 height 15
click at [708, 239] on button "OK" at bounding box center [708, 246] width 77 height 24
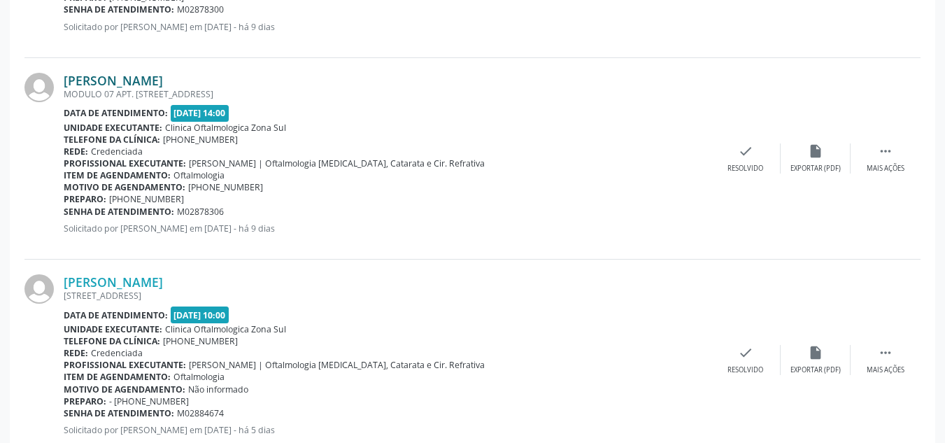
scroll to position [1539, 0]
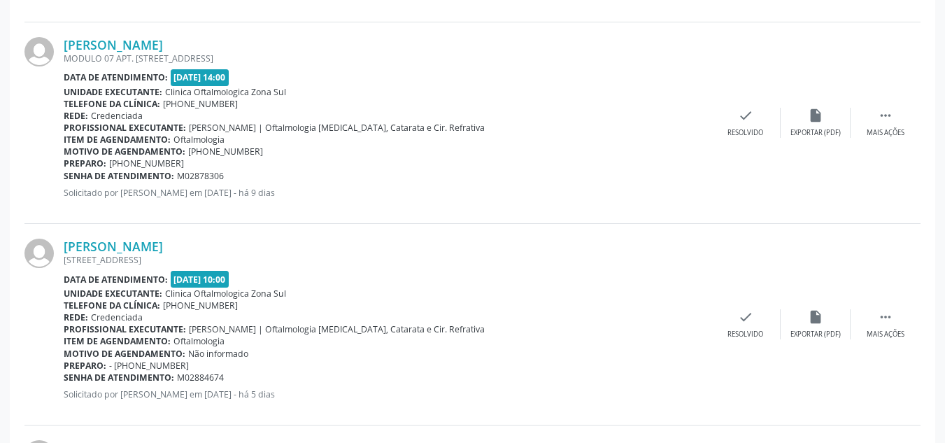
drag, startPoint x: 62, startPoint y: 46, endPoint x: 293, endPoint y: 50, distance: 230.9
click at [293, 50] on div "[PERSON_NAME] MODULO 07 APT. [STREET_ADDRESS] Data de atendimento: [DATE] 14:00…" at bounding box center [472, 123] width 896 height 202
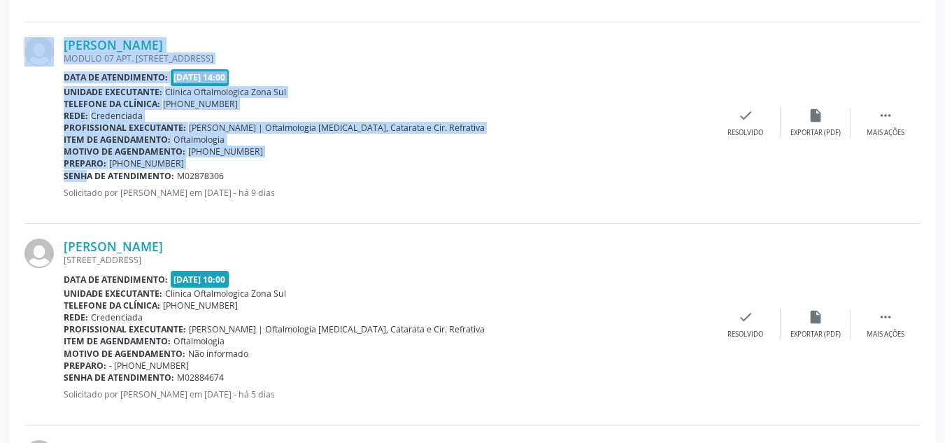
click at [69, 175] on div "[PERSON_NAME] MODULO 07 APT. [STREET_ADDRESS] Data de atendimento: [DATE] 14:00…" at bounding box center [472, 123] width 896 height 202
click at [69, 174] on b "Senha de atendimento:" at bounding box center [119, 176] width 111 height 12
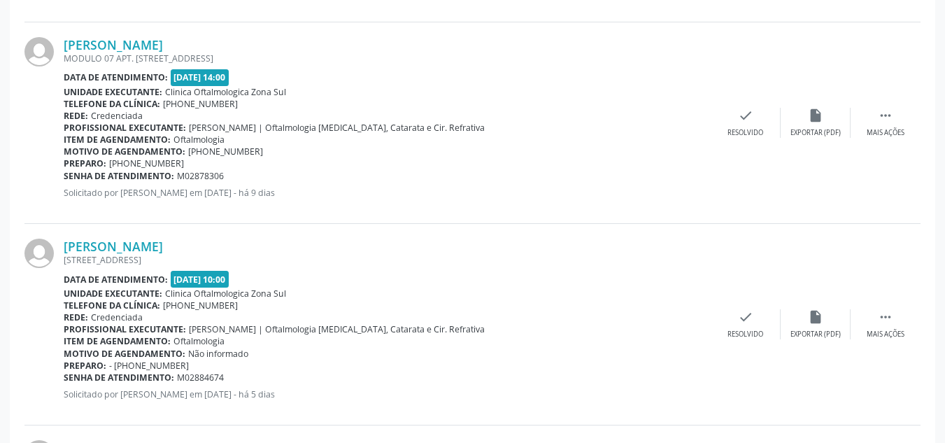
drag, startPoint x: 65, startPoint y: 178, endPoint x: 246, endPoint y: 175, distance: 181.2
click at [246, 175] on div "Senha de atendimento: M02878306" at bounding box center [387, 176] width 647 height 12
click at [163, 39] on link "[PERSON_NAME]" at bounding box center [113, 44] width 99 height 15
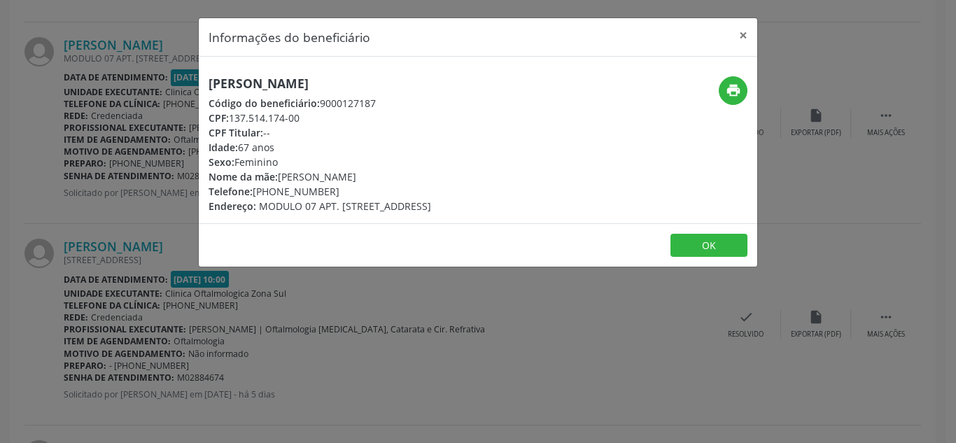
drag, startPoint x: 282, startPoint y: 174, endPoint x: 434, endPoint y: 176, distance: 152.5
click at [434, 176] on div "[PERSON_NAME] Código do beneficiário: 9000127187 CPF: 137.514.174-00 CPF Titula…" at bounding box center [385, 144] width 372 height 137
click at [705, 246] on button "OK" at bounding box center [708, 246] width 77 height 24
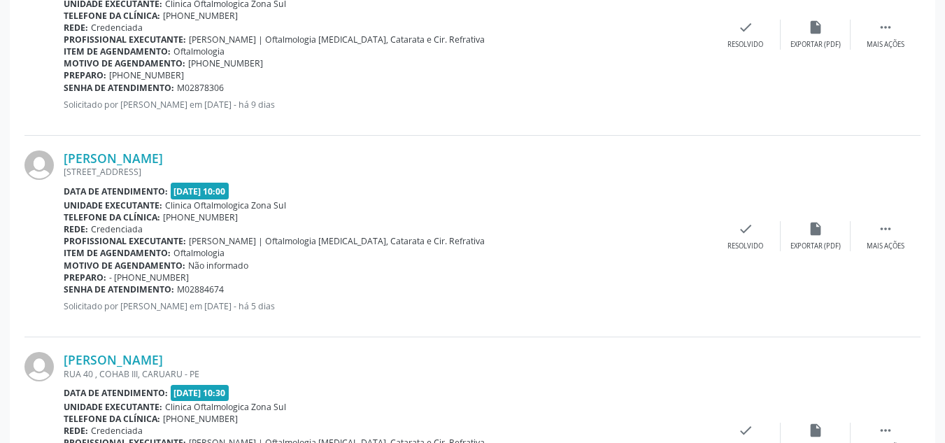
scroll to position [1747, 0]
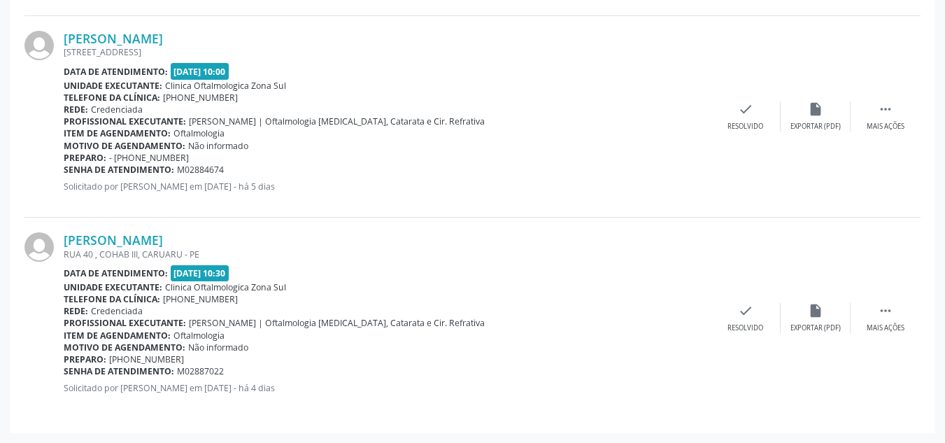
drag, startPoint x: 80, startPoint y: 36, endPoint x: 232, endPoint y: 30, distance: 151.9
click at [232, 30] on div "[PERSON_NAME] [STREET_ADDRESS] Data de atendimento: [DATE] 10:00 Unidade execut…" at bounding box center [472, 117] width 896 height 202
click at [163, 33] on link "[PERSON_NAME]" at bounding box center [113, 38] width 99 height 15
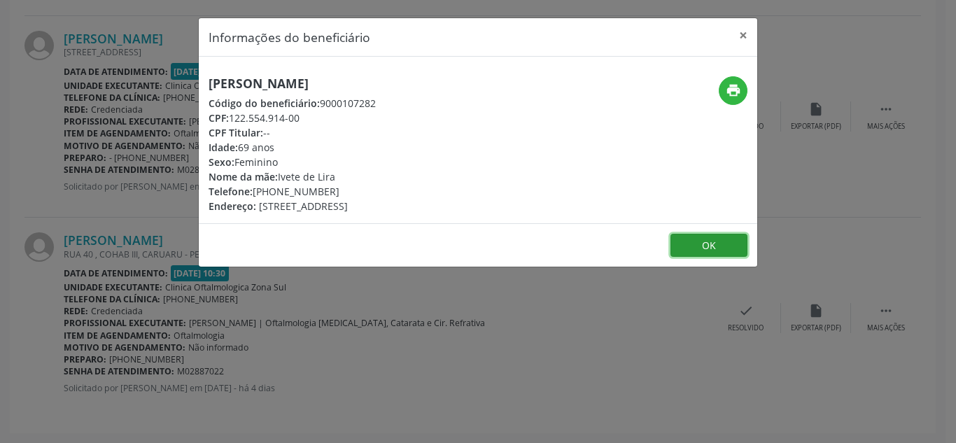
click at [693, 244] on button "OK" at bounding box center [708, 246] width 77 height 24
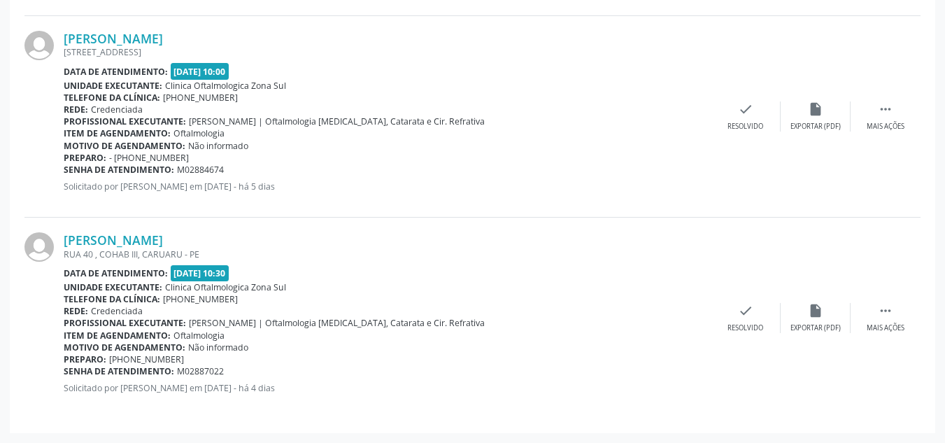
drag, startPoint x: 64, startPoint y: 170, endPoint x: 253, endPoint y: 168, distance: 188.2
click at [253, 168] on div "Senha de atendimento: M02884674" at bounding box center [387, 170] width 647 height 12
drag, startPoint x: 60, startPoint y: 241, endPoint x: 292, endPoint y: 235, distance: 232.4
click at [292, 235] on div "[PERSON_NAME] RUA 40 , [GEOGRAPHIC_DATA], CARUARU - PE Data de atendimento: [DA…" at bounding box center [472, 318] width 896 height 201
drag, startPoint x: 65, startPoint y: 370, endPoint x: 254, endPoint y: 366, distance: 189.0
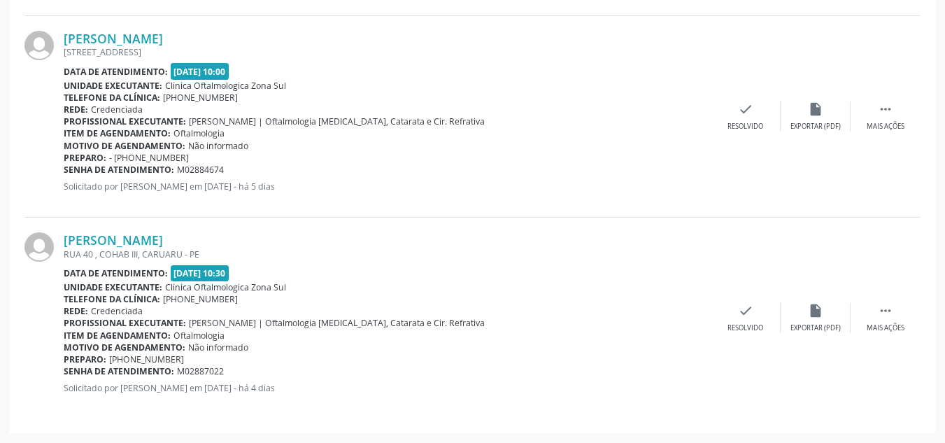
click at [254, 366] on div "Senha de atendimento: M02887022" at bounding box center [387, 371] width 647 height 12
click at [163, 241] on link "[PERSON_NAME]" at bounding box center [113, 239] width 99 height 15
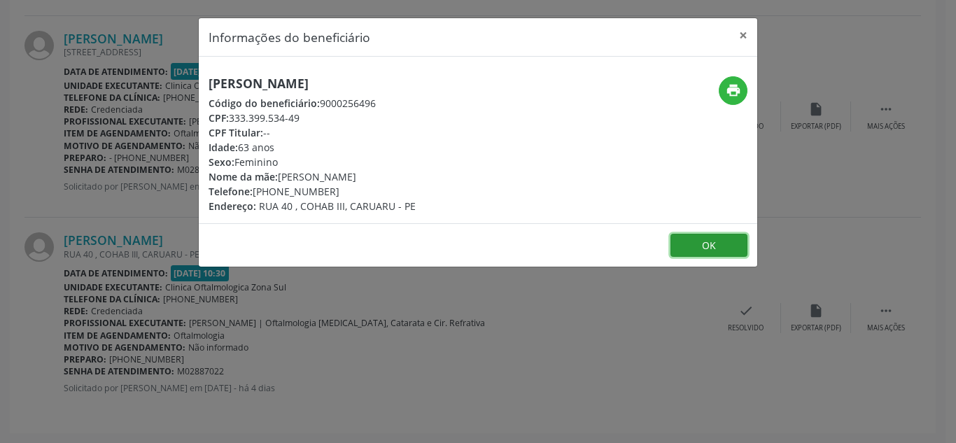
click at [717, 248] on button "OK" at bounding box center [708, 246] width 77 height 24
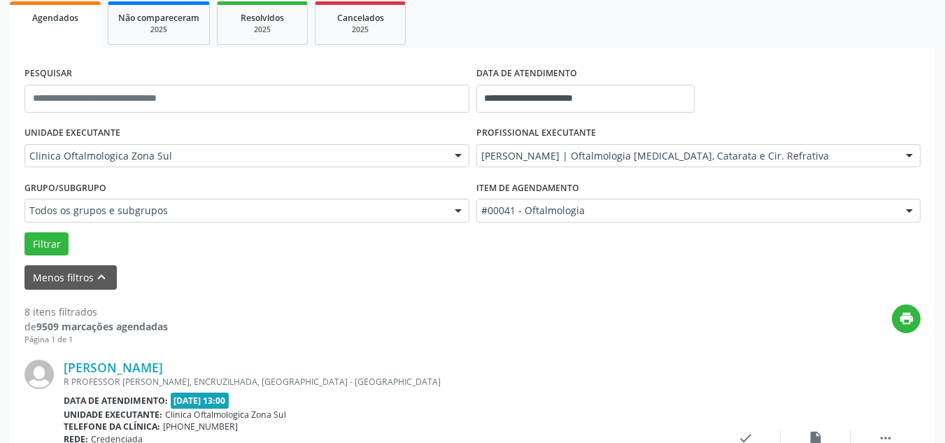
scroll to position [0, 0]
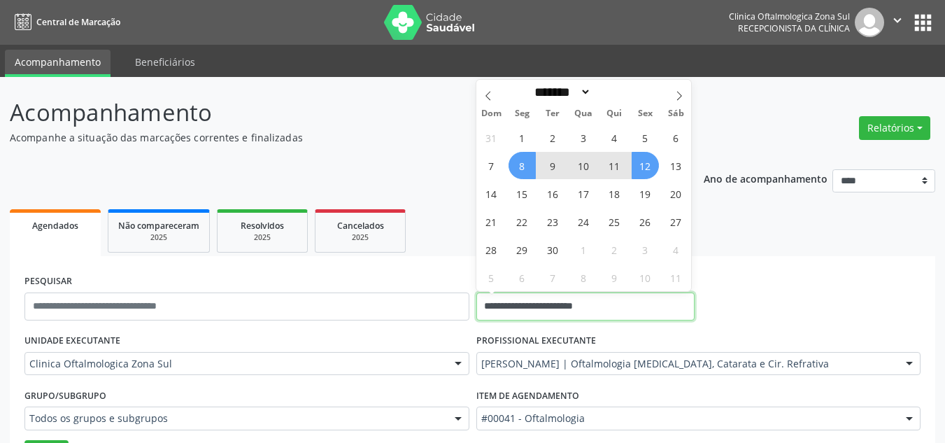
click at [576, 299] on input "**********" at bounding box center [585, 306] width 219 height 28
click at [647, 159] on span "12" at bounding box center [645, 165] width 27 height 27
type input "**********"
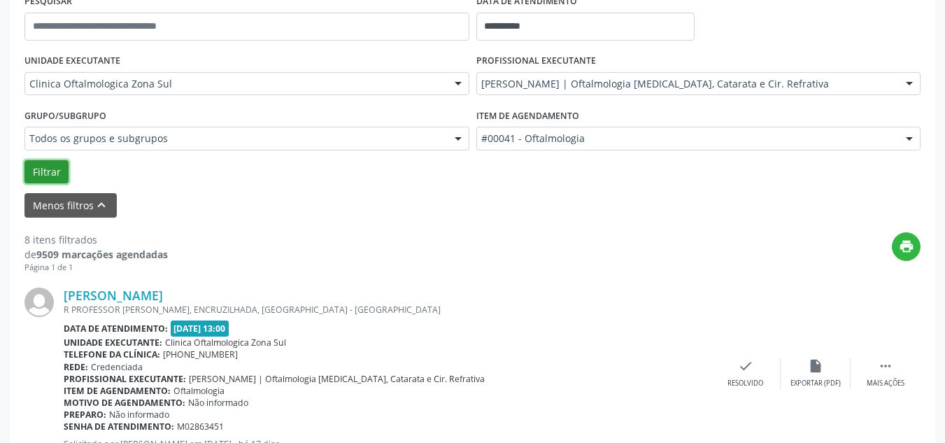
click at [54, 175] on button "Filtrar" at bounding box center [46, 172] width 44 height 24
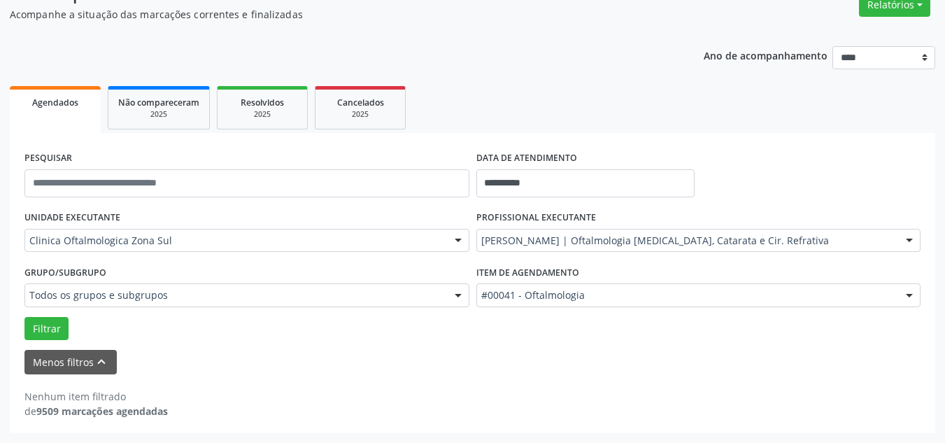
scroll to position [123, 0]
click at [583, 179] on input "**********" at bounding box center [585, 183] width 219 height 28
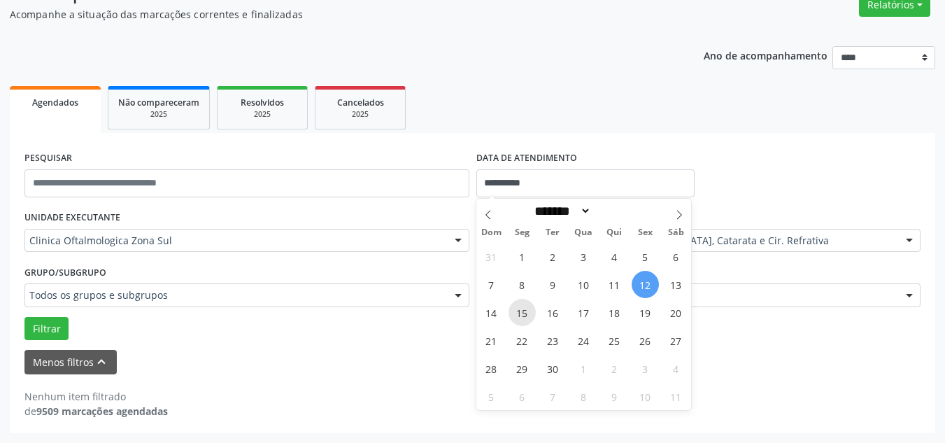
click at [526, 316] on span "15" at bounding box center [522, 312] width 27 height 27
type input "**********"
click at [526, 316] on span "15" at bounding box center [522, 312] width 27 height 27
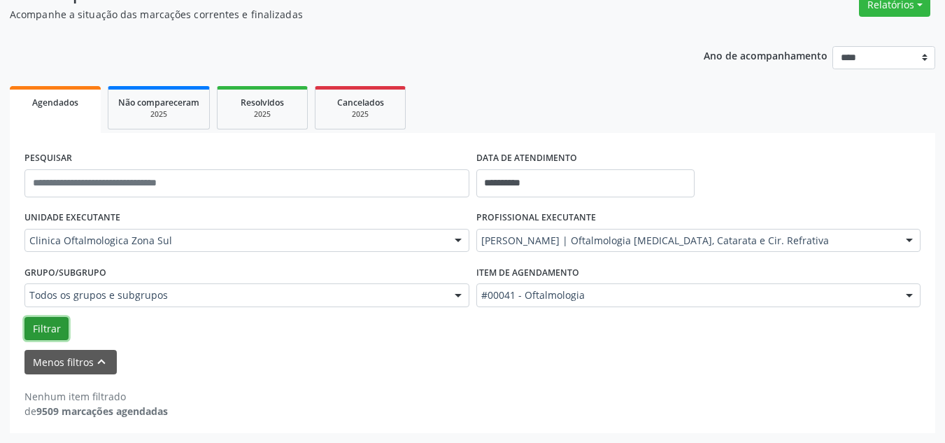
click at [52, 325] on button "Filtrar" at bounding box center [46, 329] width 44 height 24
